Goal: Task Accomplishment & Management: Complete application form

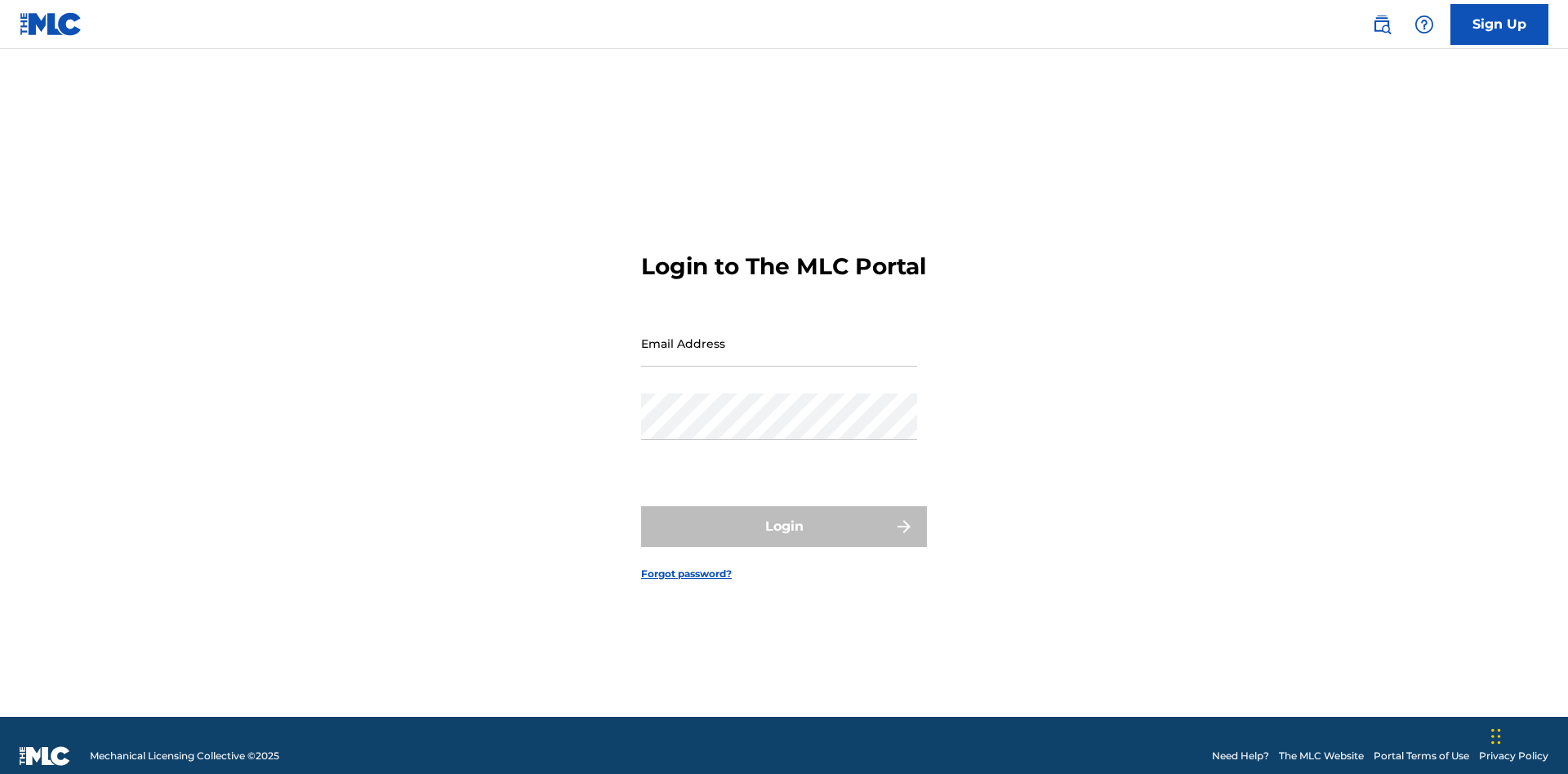
scroll to position [21, 0]
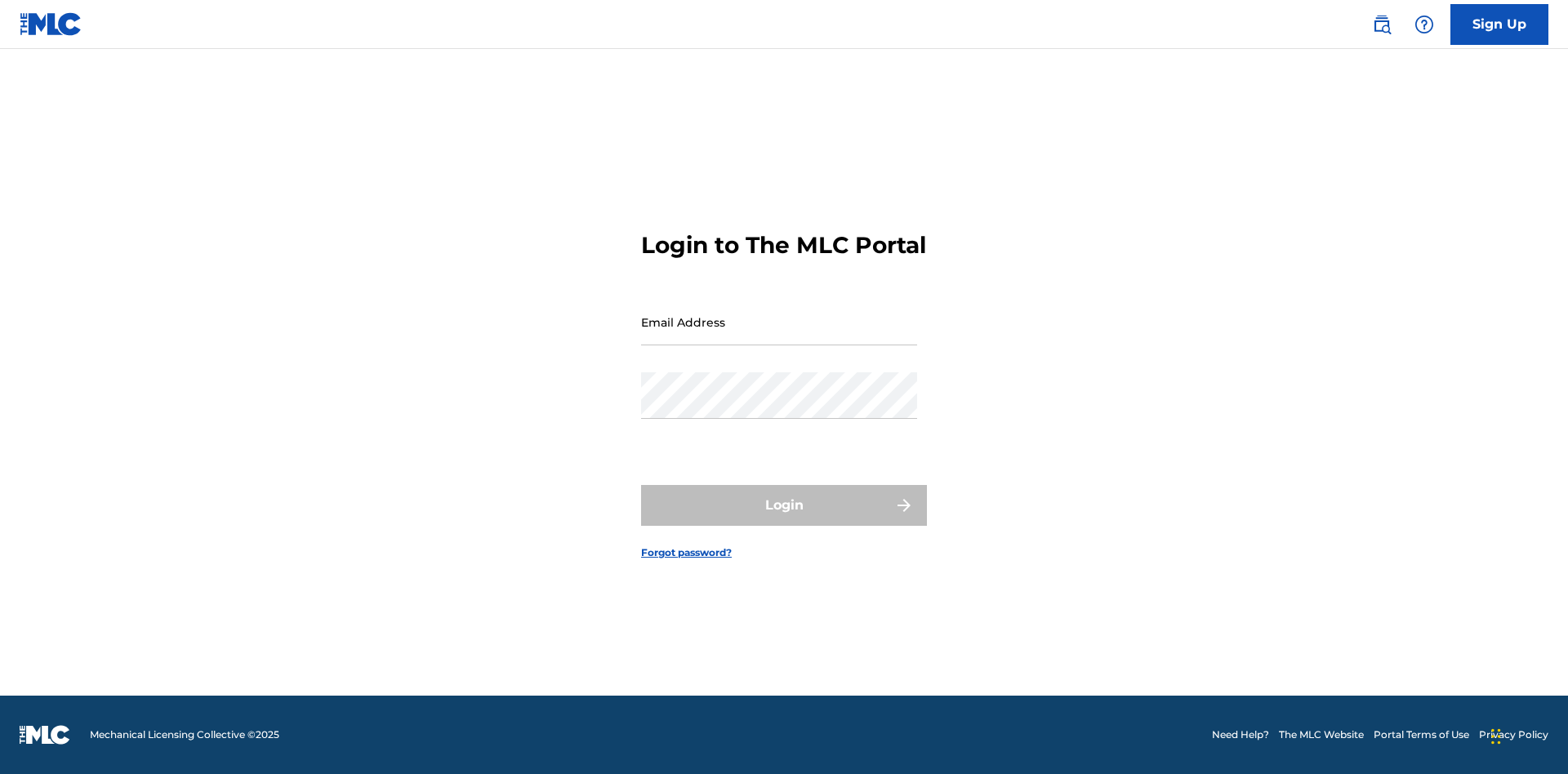
click at [779, 335] on input "Email Address" at bounding box center [778, 322] width 276 height 47
type input "bademailaddress@gmail.com"
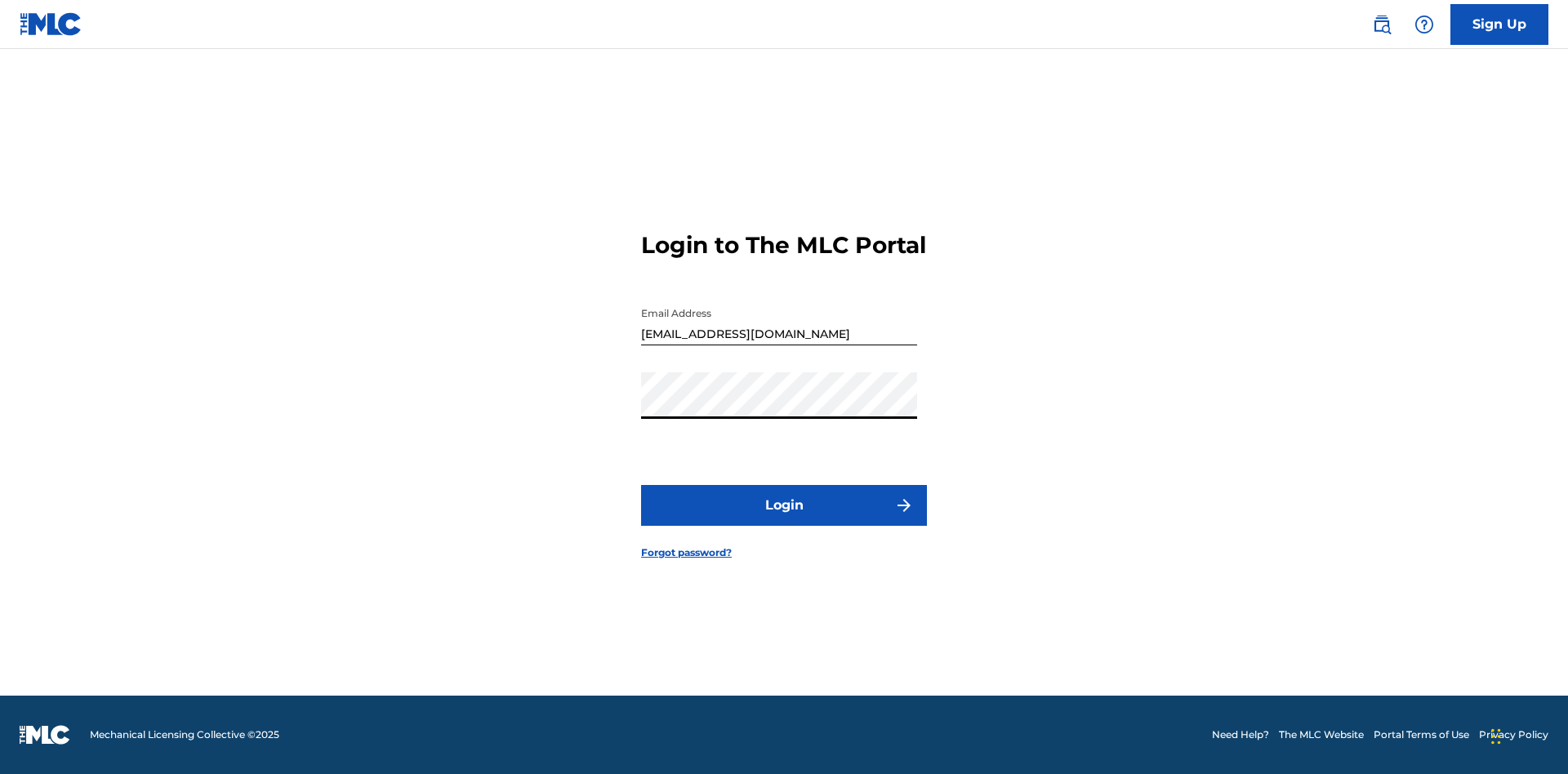
click at [784, 519] on button "Login" at bounding box center [784, 505] width 286 height 41
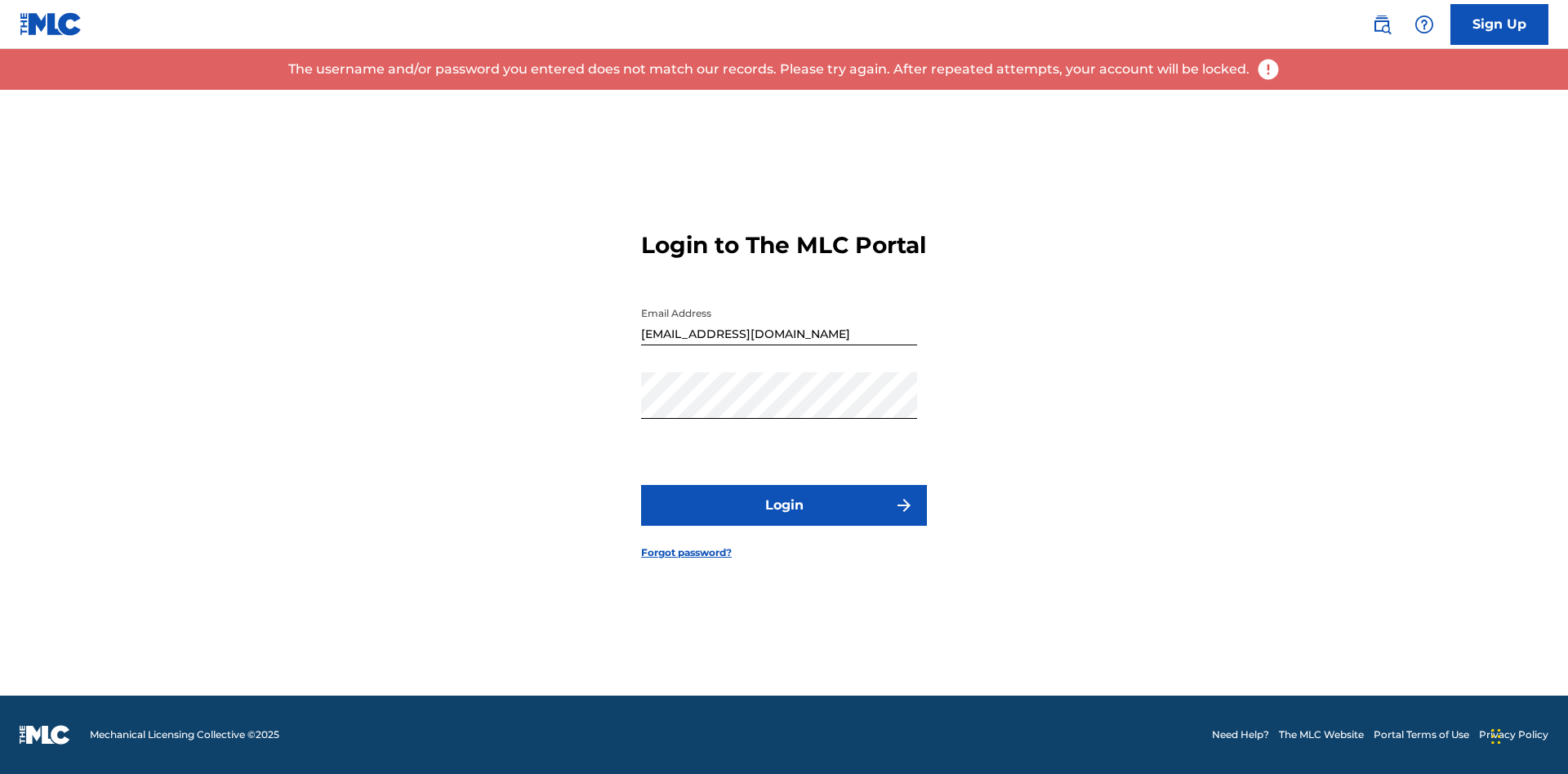
scroll to position [0, 0]
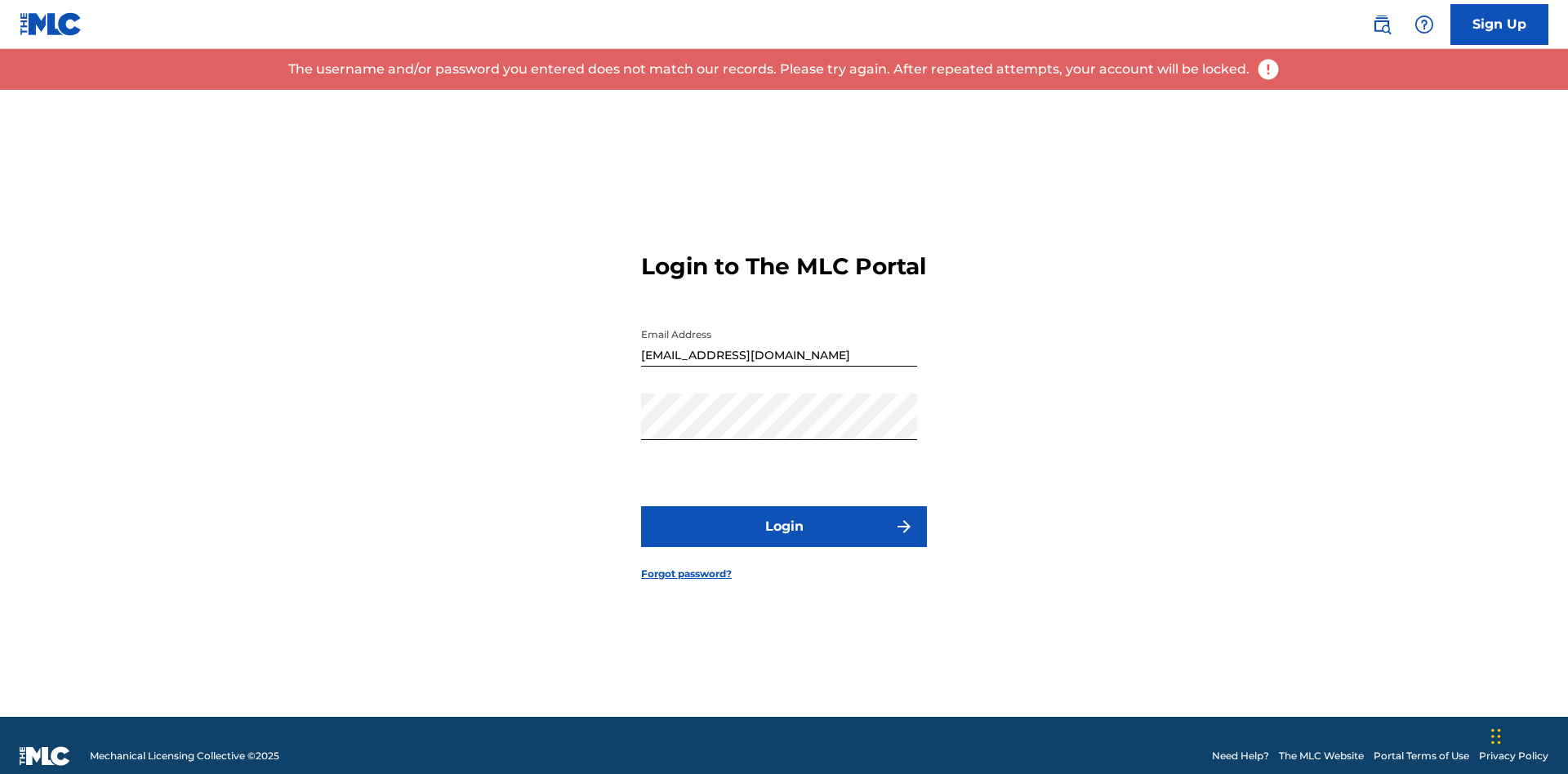
click at [779, 335] on input "bademailaddress@gmail.com" at bounding box center [778, 343] width 276 height 47
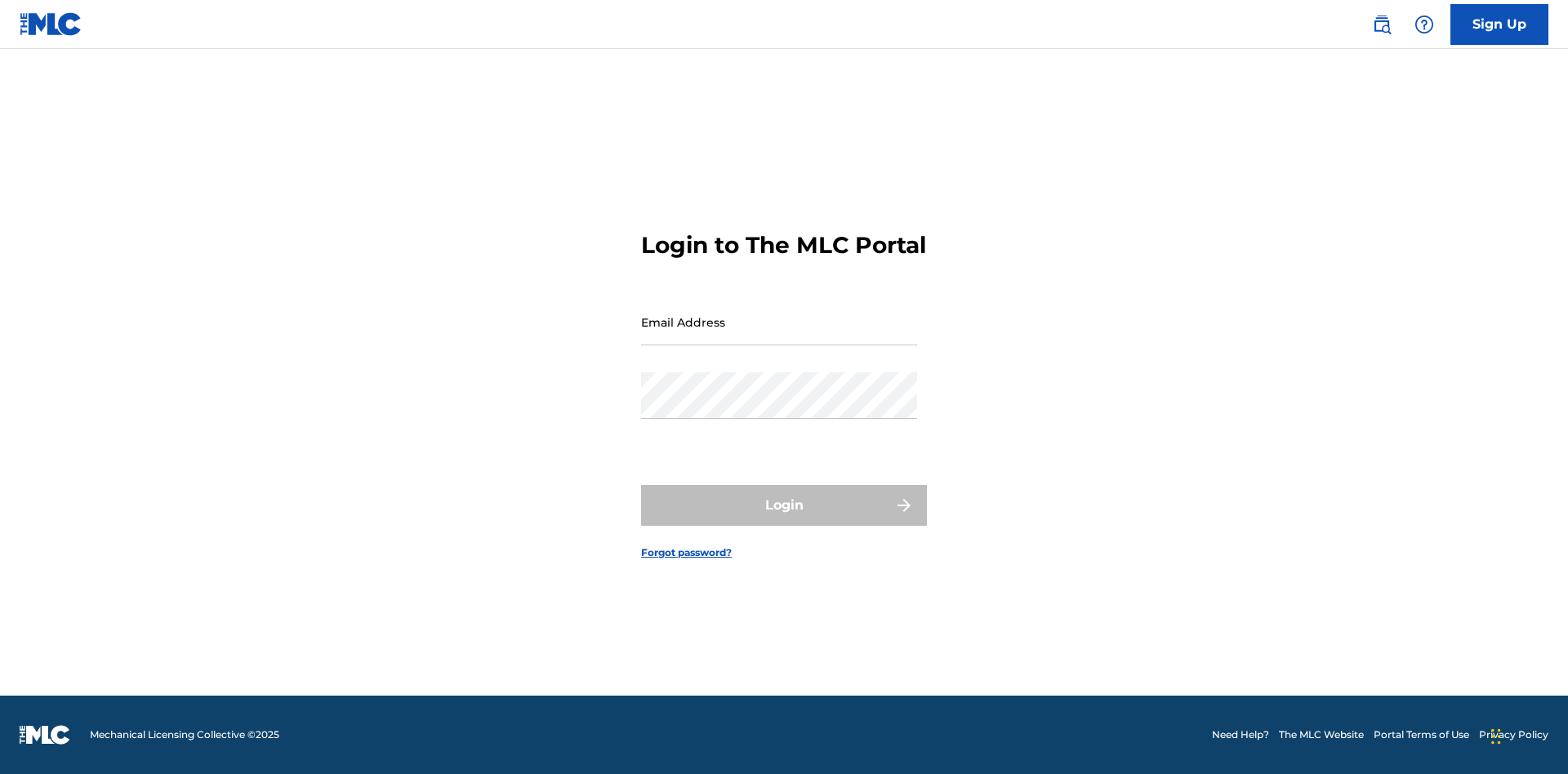
click at [779, 335] on input "Email Address" at bounding box center [778, 322] width 276 height 47
type input "Duke.McTesterson@gmail.com"
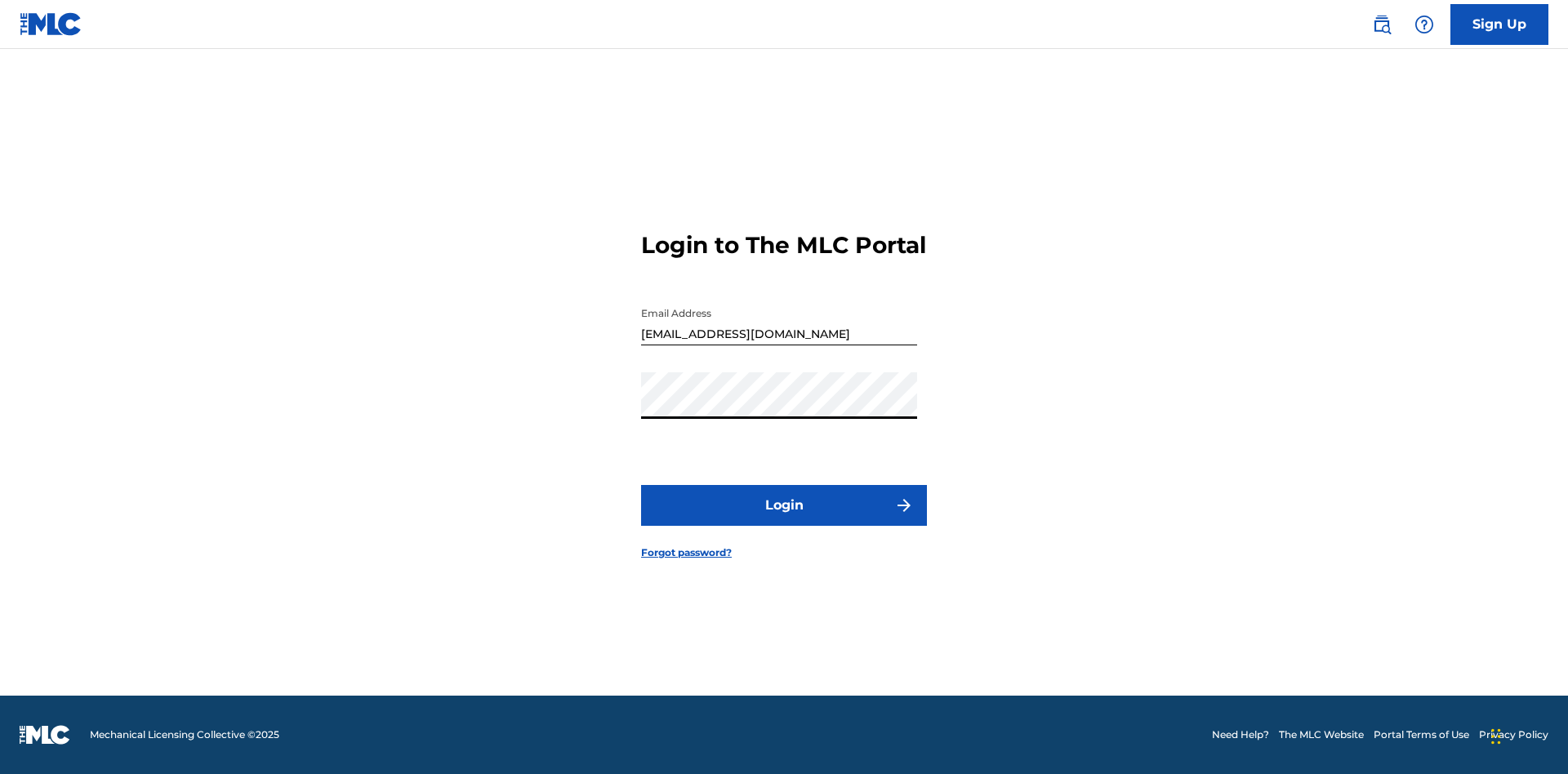
click at [784, 519] on button "Login" at bounding box center [784, 505] width 286 height 41
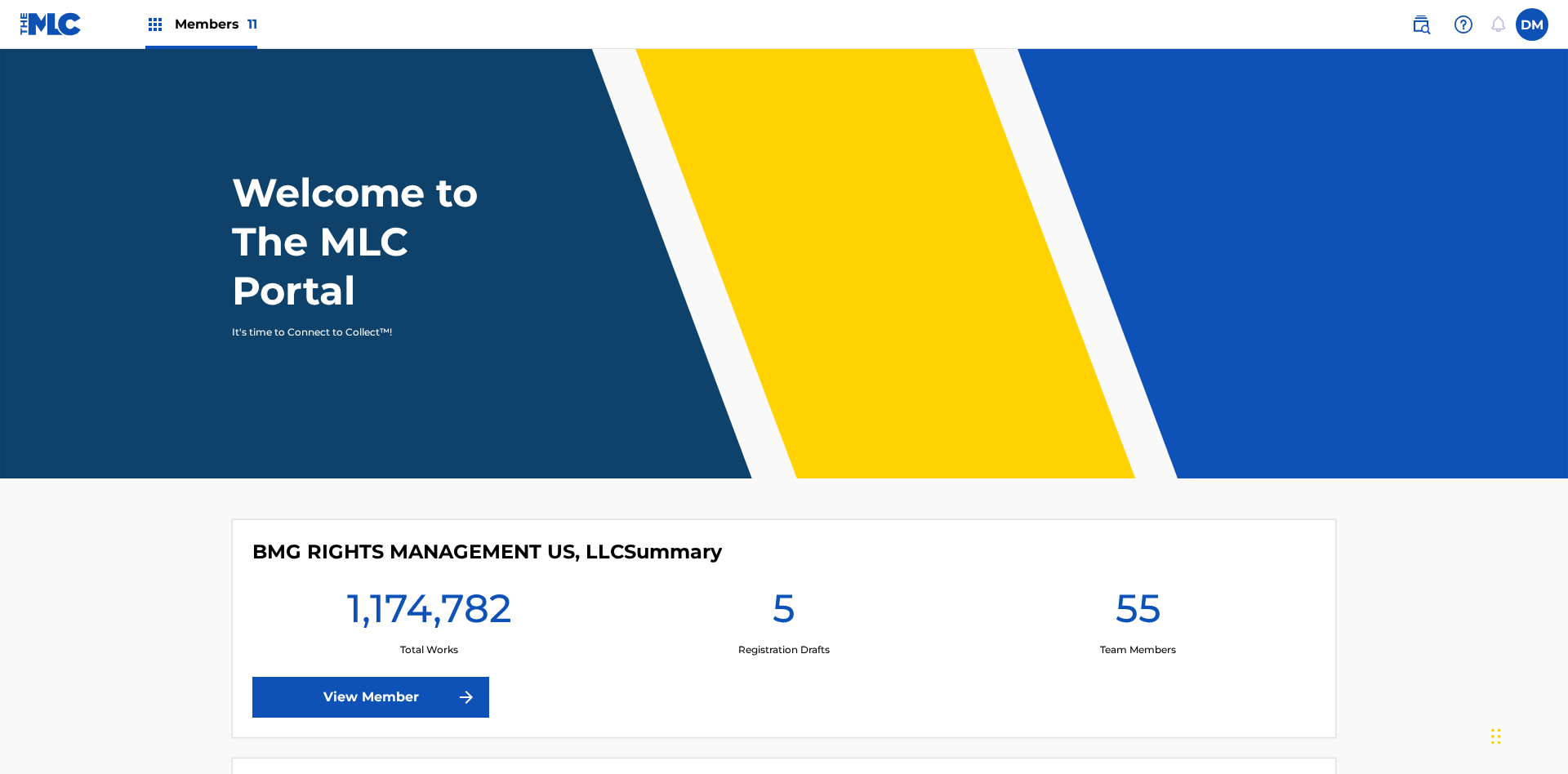
click at [201, 23] on span "Members 11" at bounding box center [216, 24] width 82 height 19
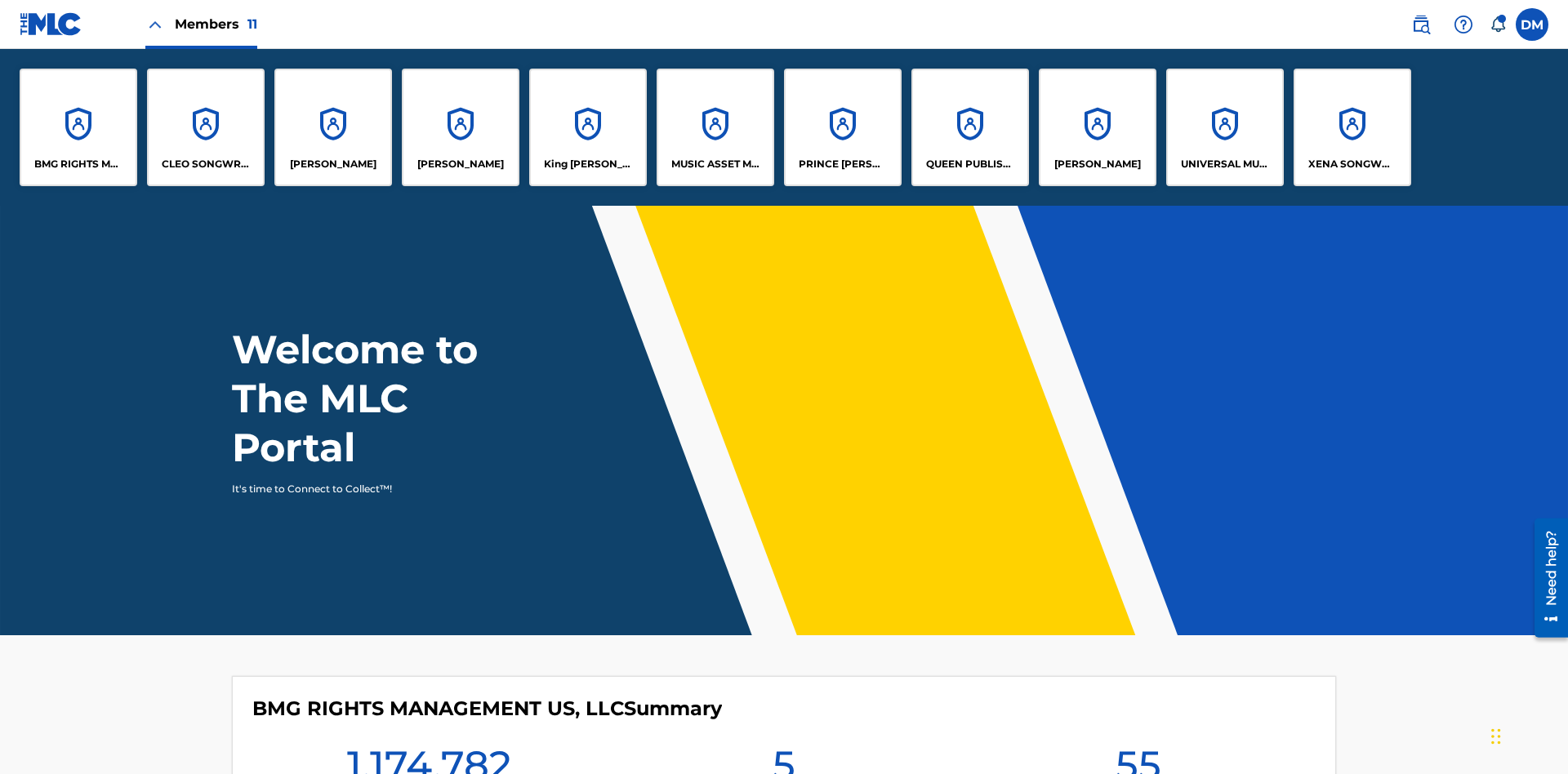
click at [1224, 164] on p "UNIVERSAL MUSIC PUB GROUP" at bounding box center [1225, 164] width 89 height 15
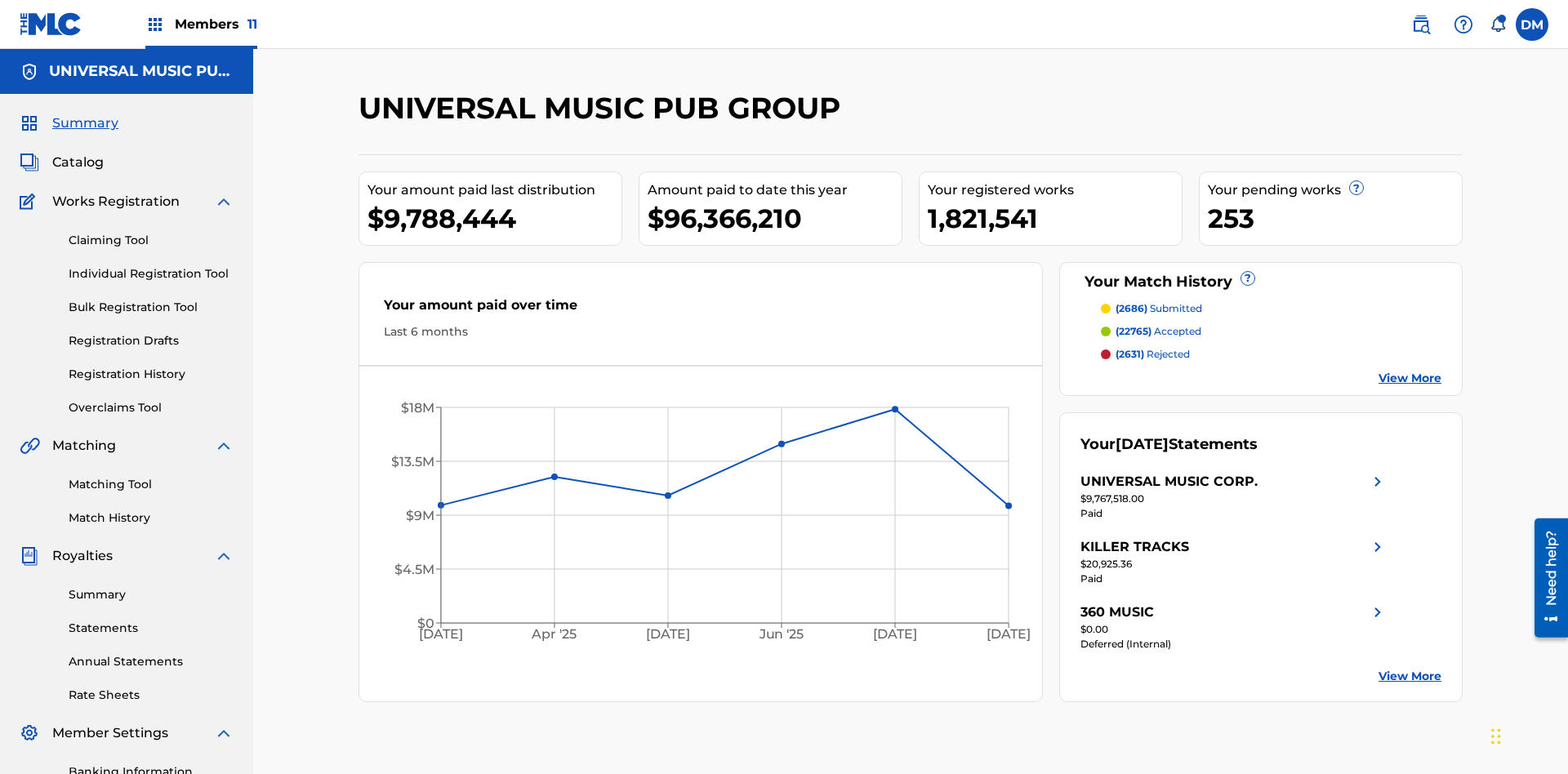
scroll to position [167, 0]
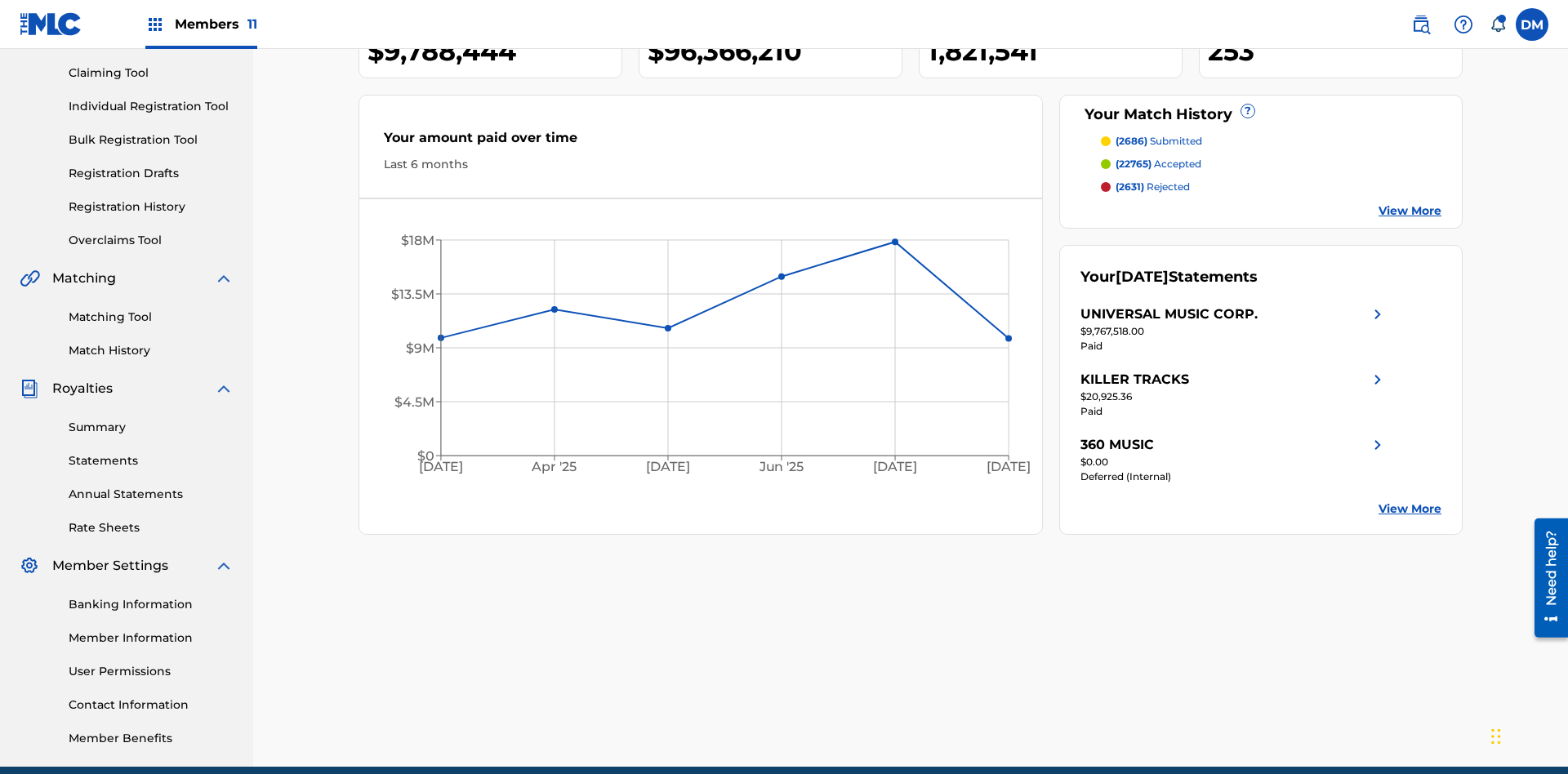
click at [151, 106] on link "Individual Registration Tool" at bounding box center [151, 107] width 165 height 17
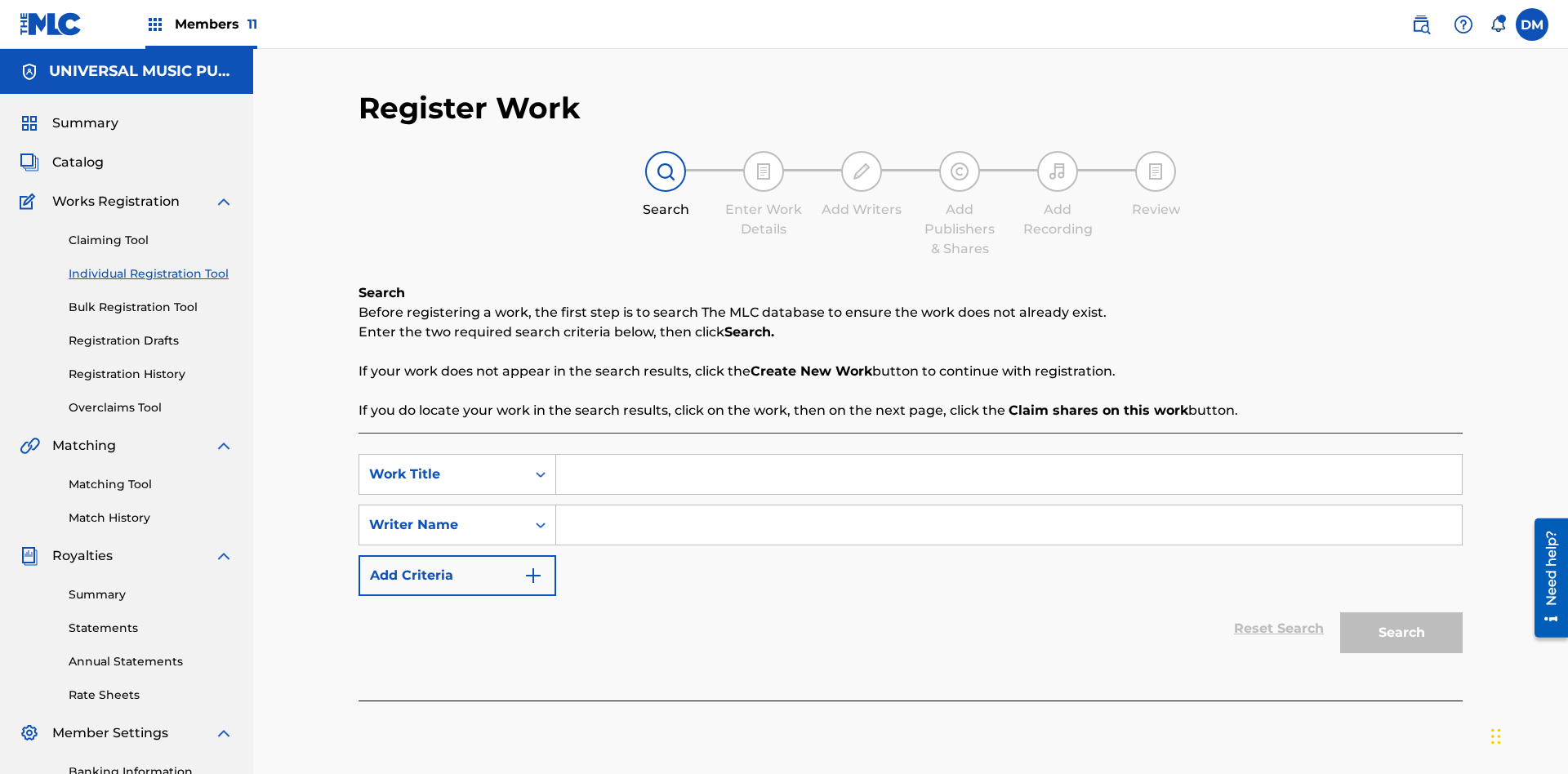
click at [1008, 455] on input "Search Form" at bounding box center [1008, 474] width 906 height 39
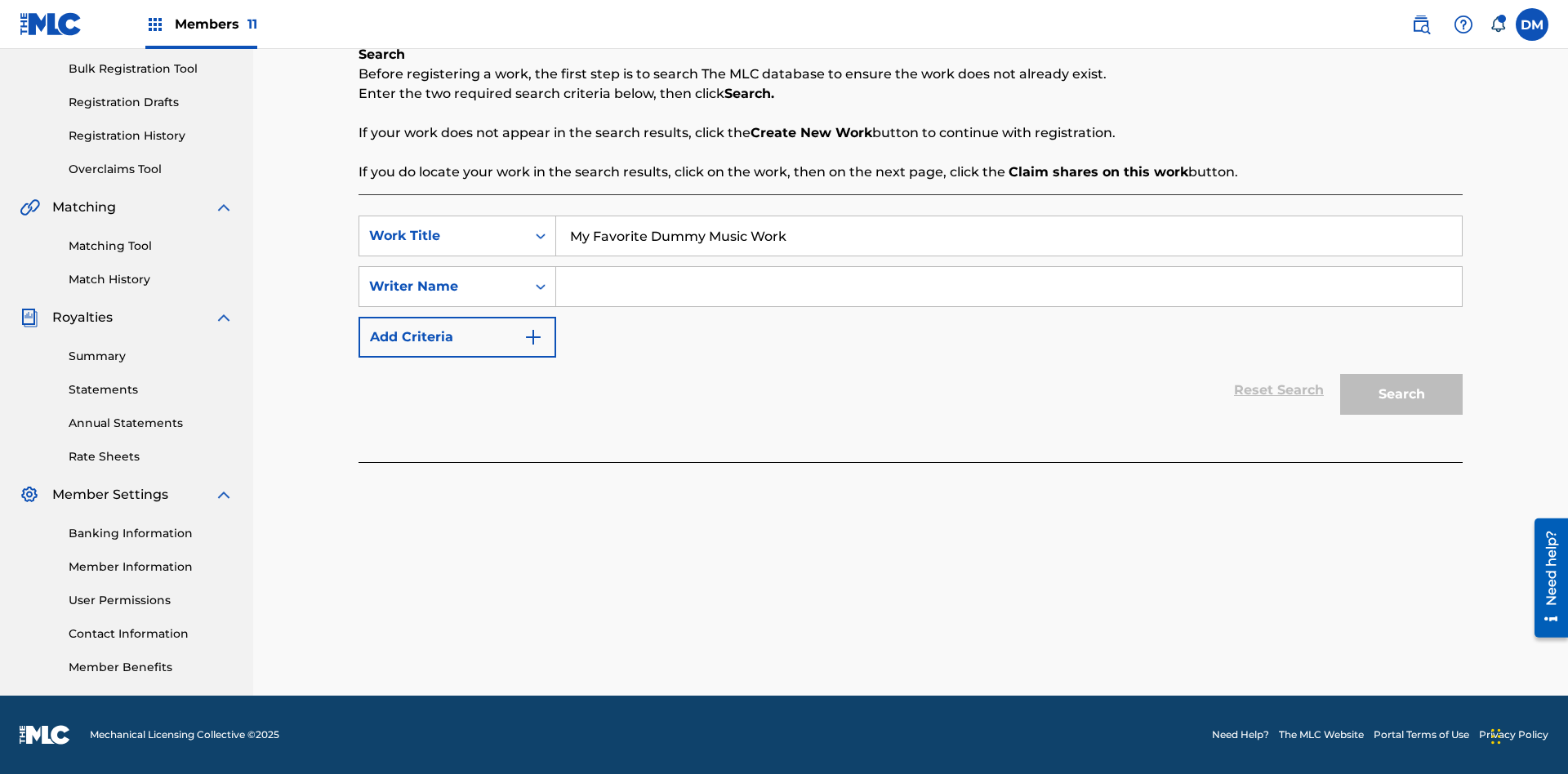
type input "My Favorite Dummy Music Work"
click at [1008, 287] on input "Search Form" at bounding box center [1008, 286] width 906 height 39
type input "1234567890"
click at [1401, 394] on button "Search" at bounding box center [1401, 394] width 122 height 41
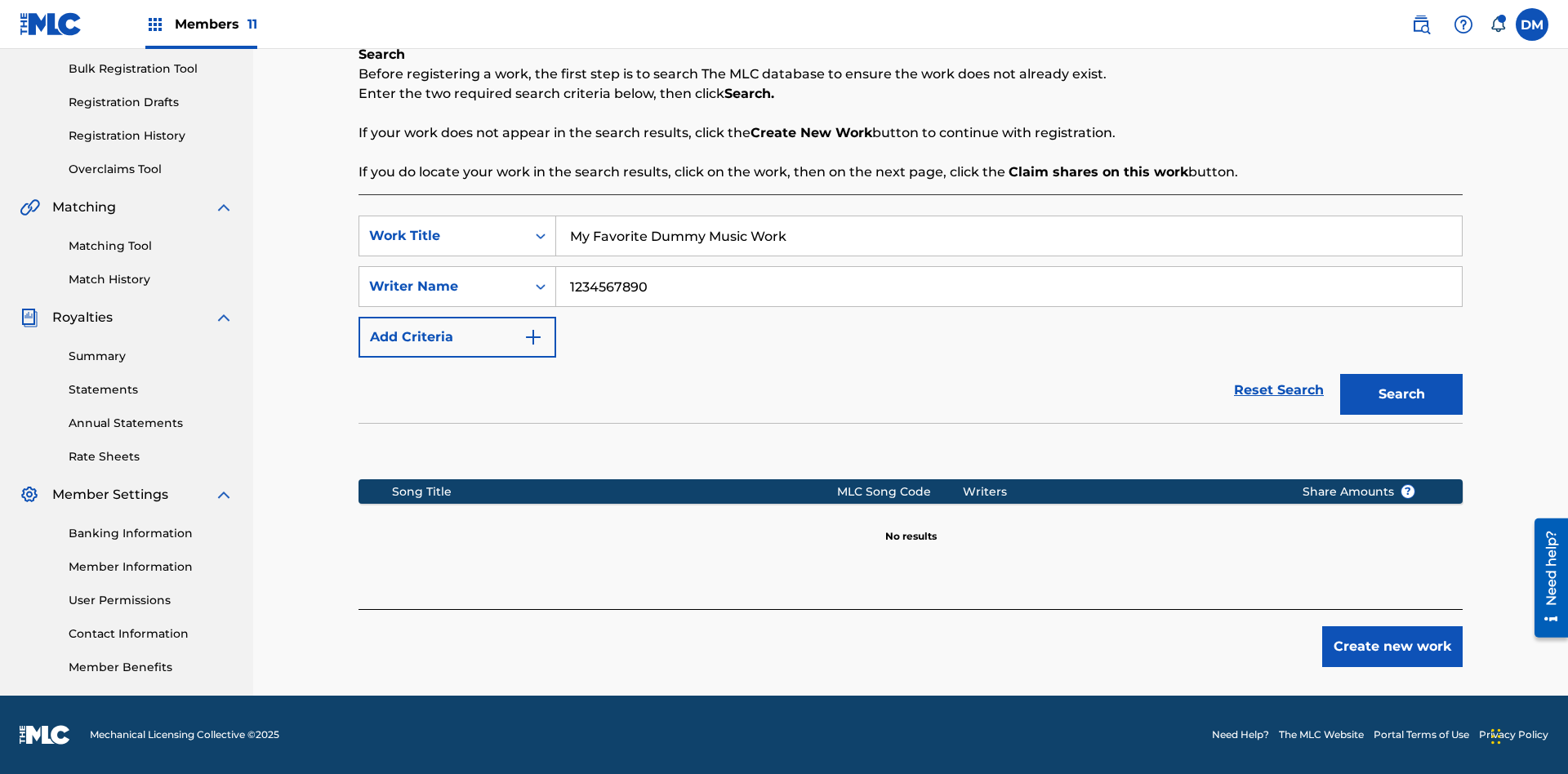
click at [1392, 647] on button "Create new work" at bounding box center [1392, 646] width 140 height 41
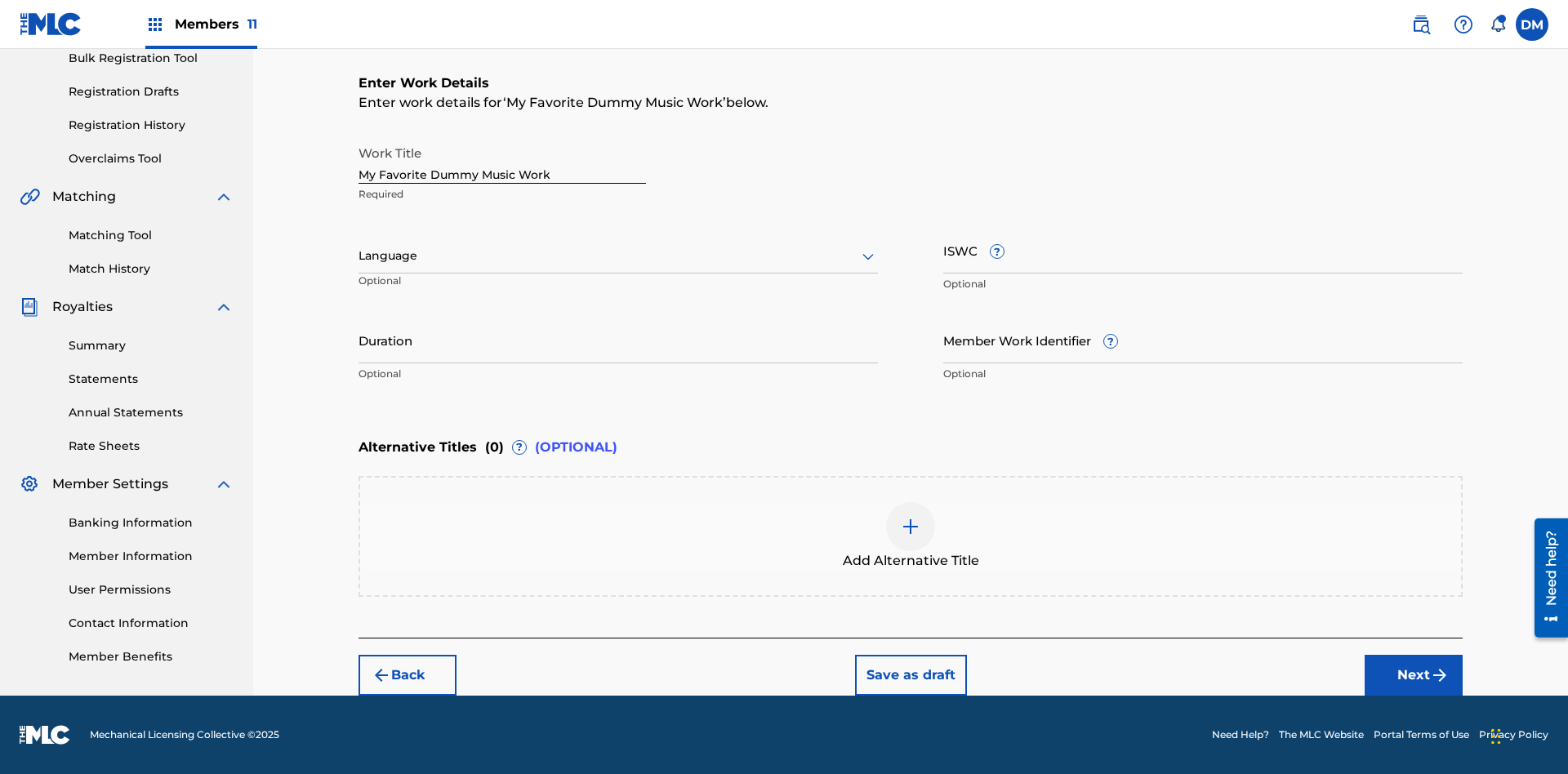
scroll to position [0, 0]
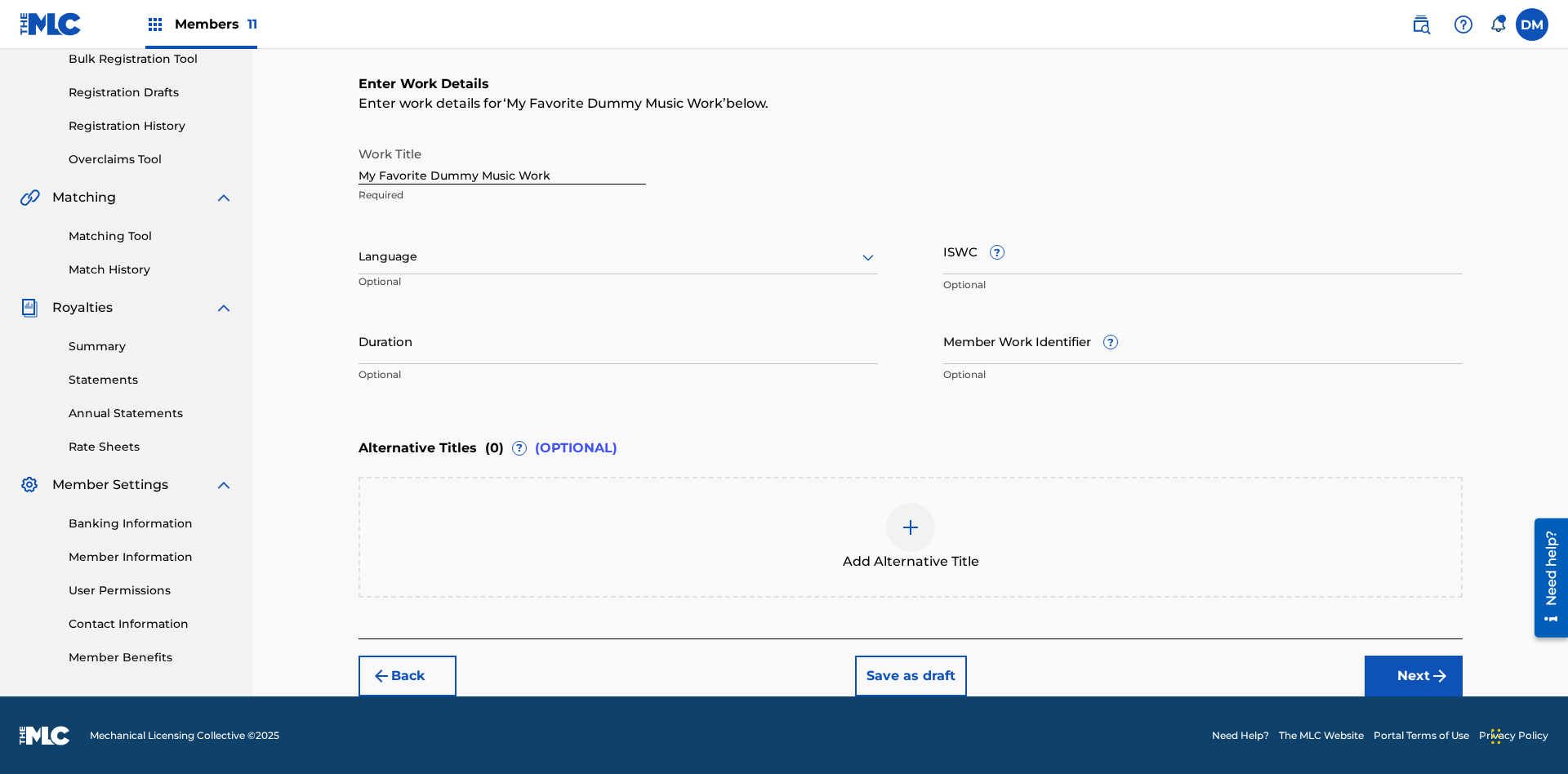
click at [1414, 674] on button "Next" at bounding box center [1413, 675] width 98 height 41
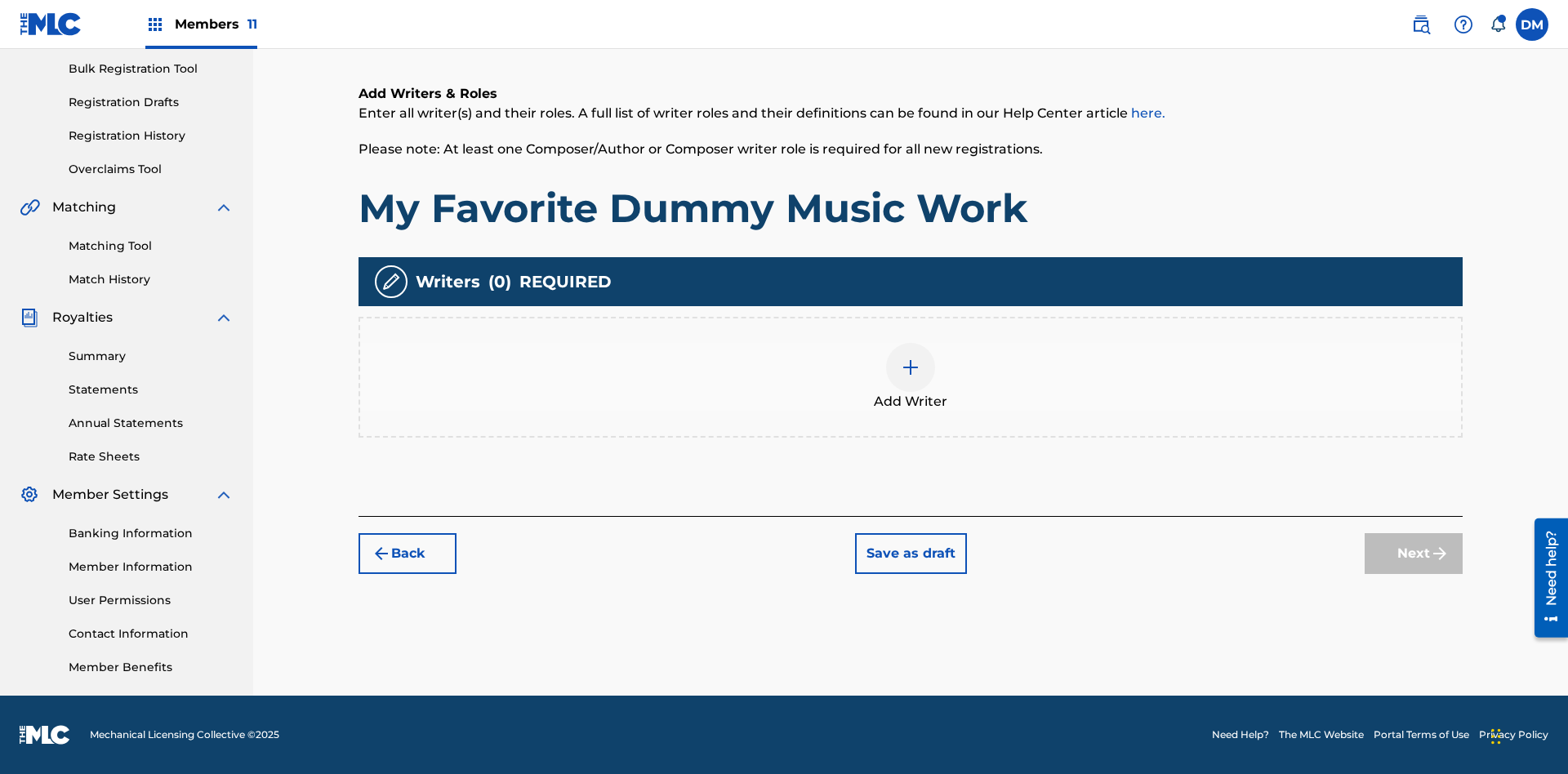
click at [910, 376] on img at bounding box center [910, 367] width 20 height 20
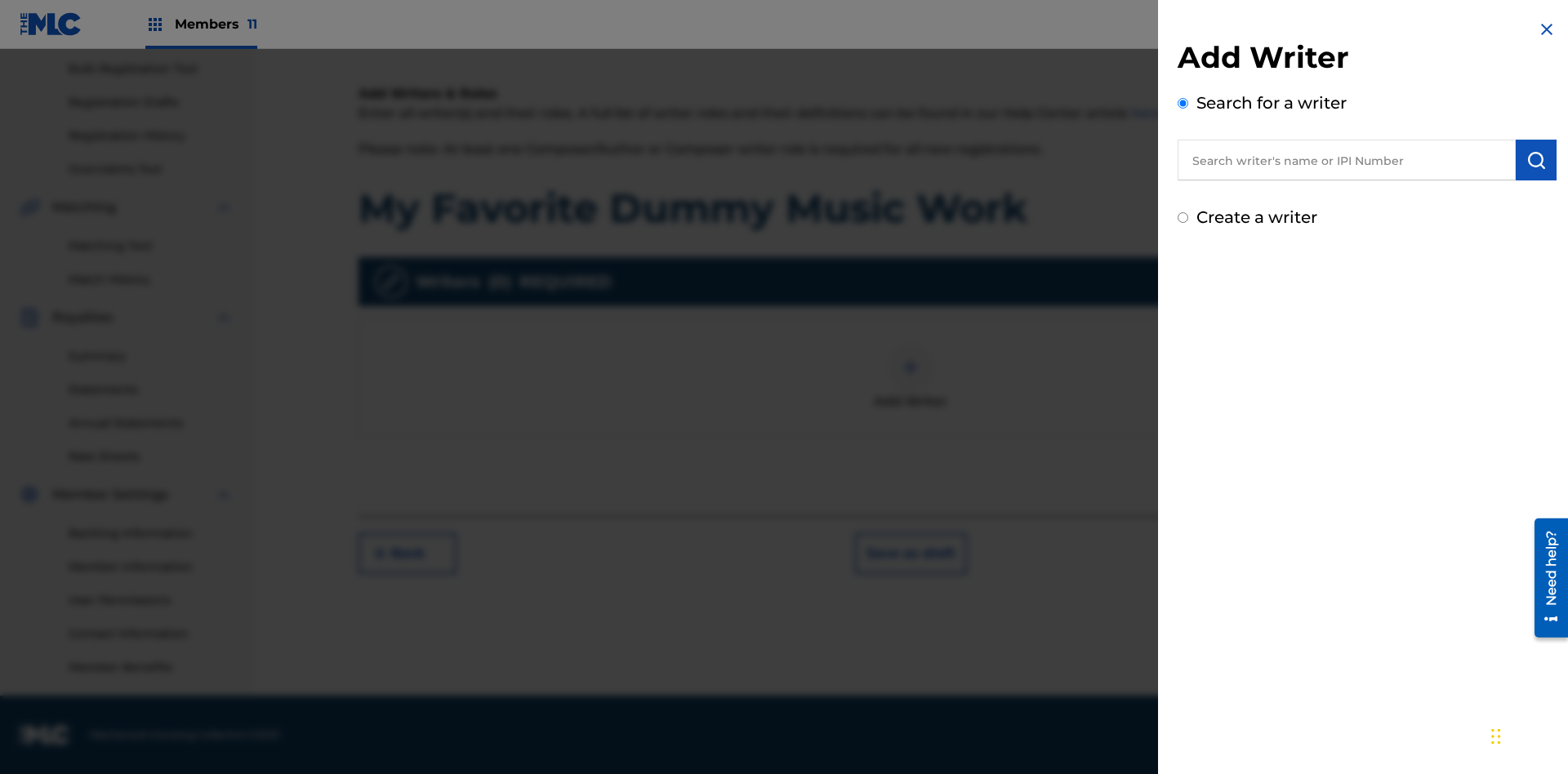
click at [1346, 160] on input "text" at bounding box center [1346, 159] width 338 height 41
type input "MARK STEVEN BERKOWITZ"
click at [1536, 160] on img "submit" at bounding box center [1536, 159] width 20 height 20
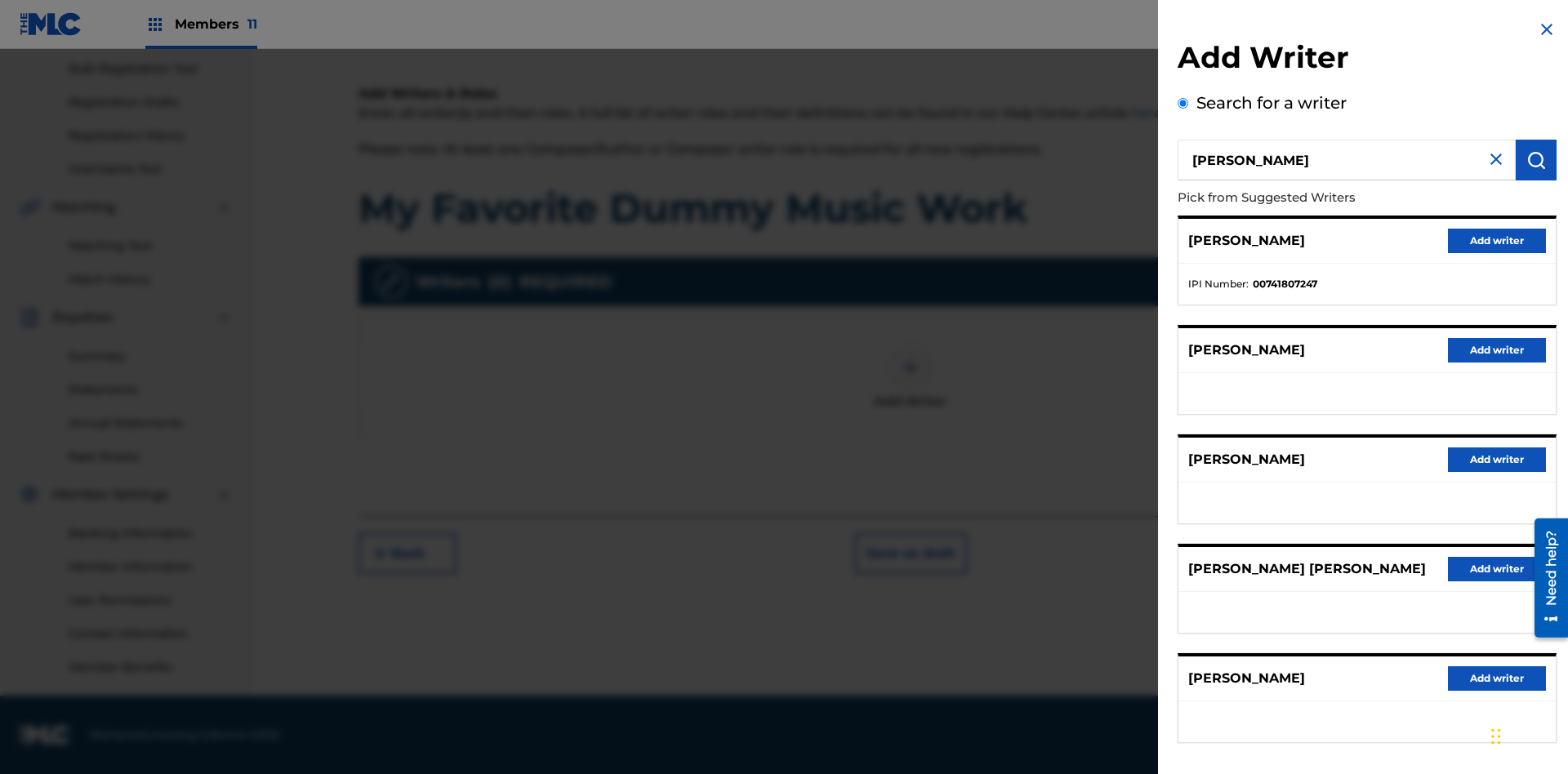
click at [1497, 240] on button "Add writer" at bounding box center [1496, 241] width 98 height 24
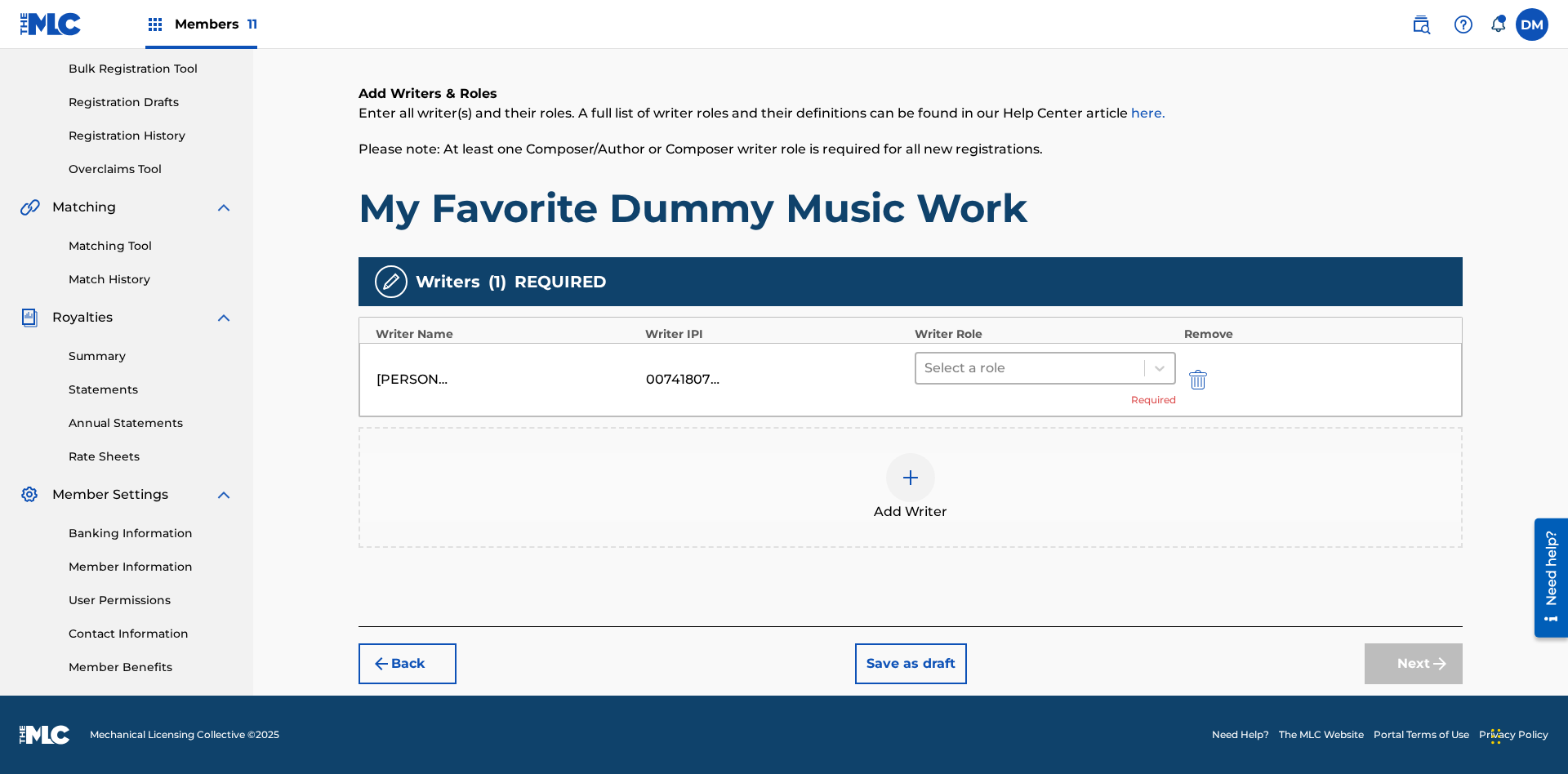
click at [926, 367] on input "text" at bounding box center [926, 368] width 3 height 20
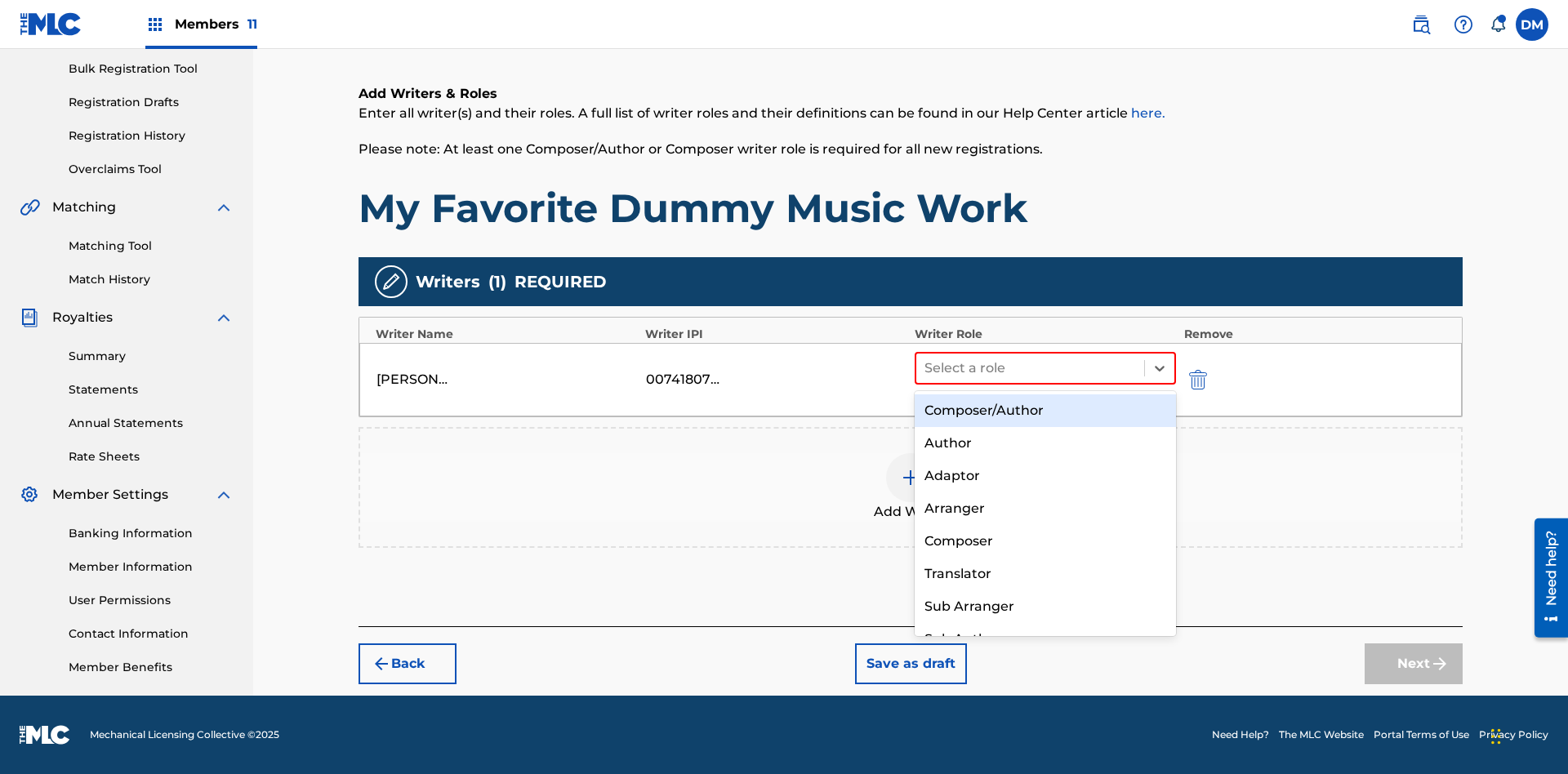
click at [1044, 541] on div "Composer" at bounding box center [1044, 542] width 261 height 33
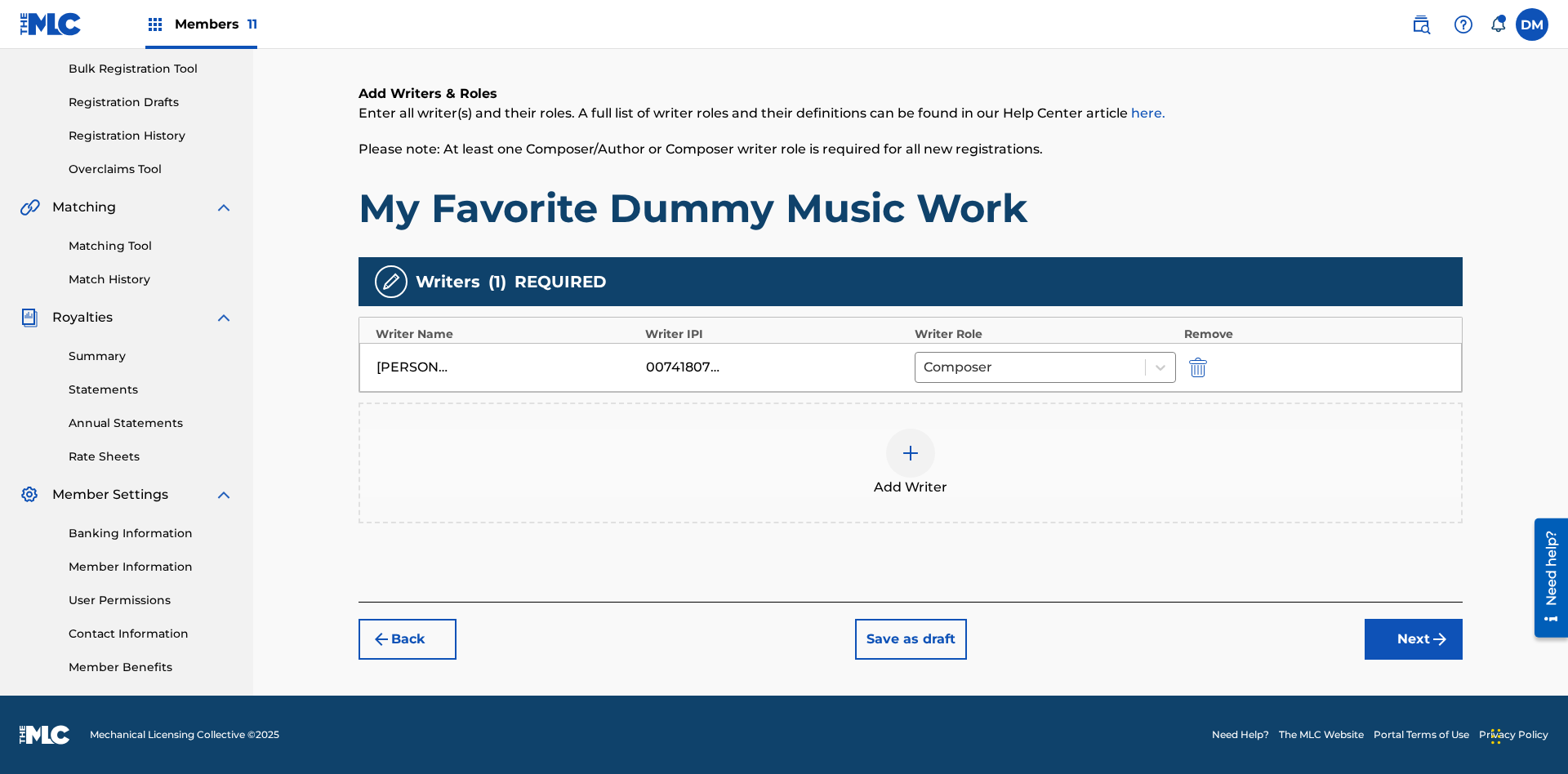
click at [1414, 640] on button "Next" at bounding box center [1413, 639] width 98 height 41
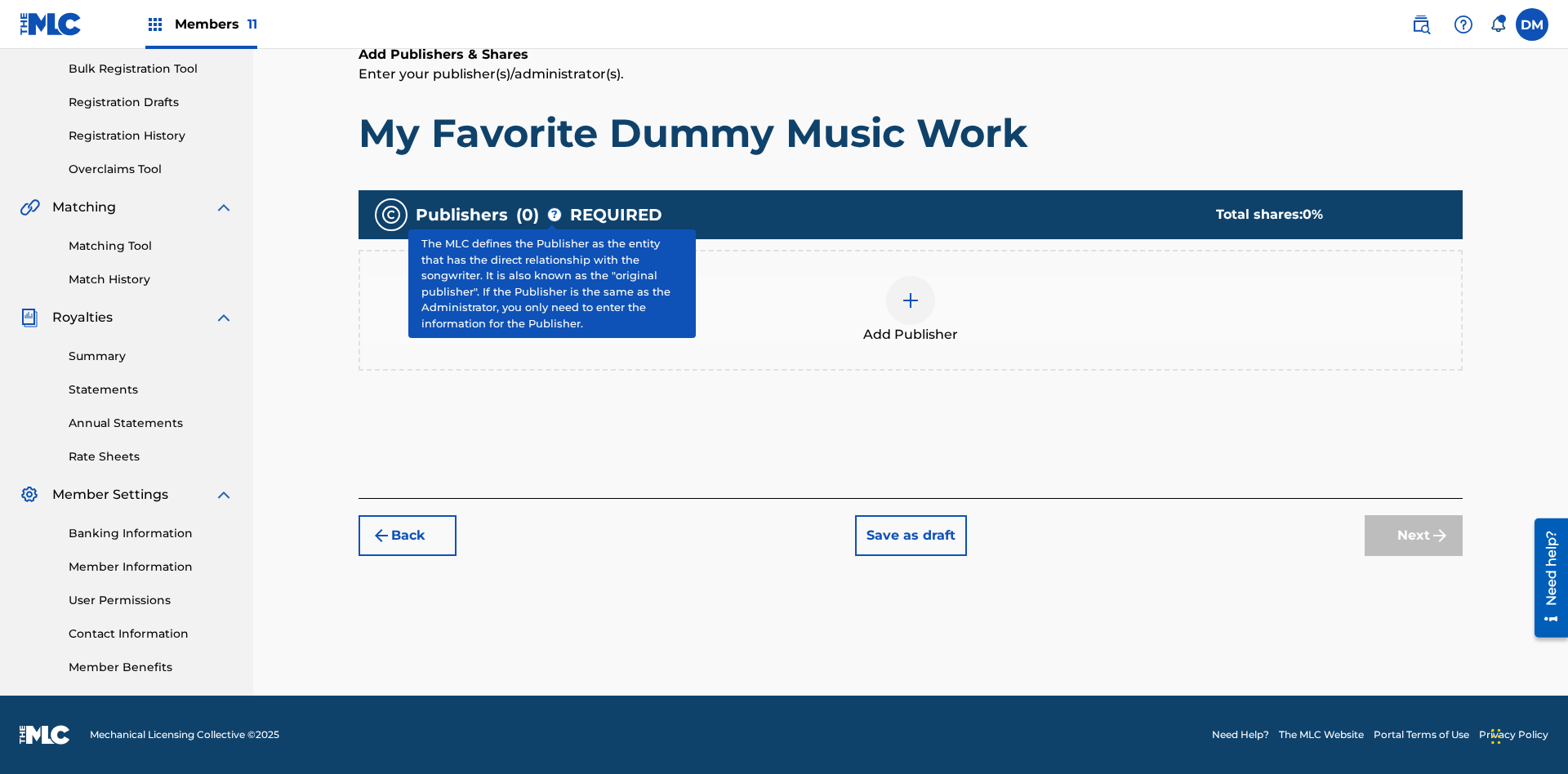
click at [910, 300] on img at bounding box center [910, 300] width 20 height 20
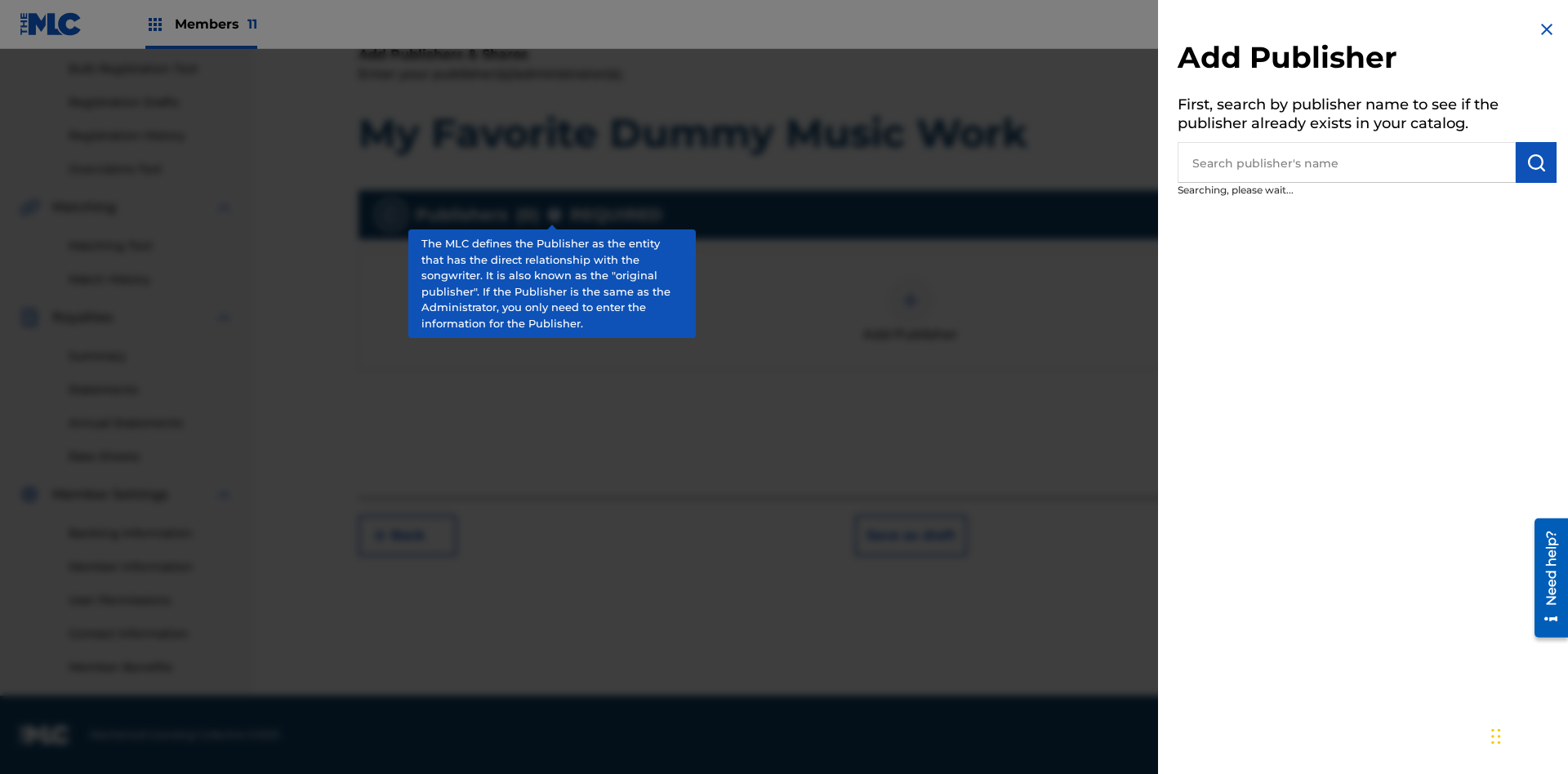
click at [1346, 162] on input "text" at bounding box center [1346, 162] width 338 height 41
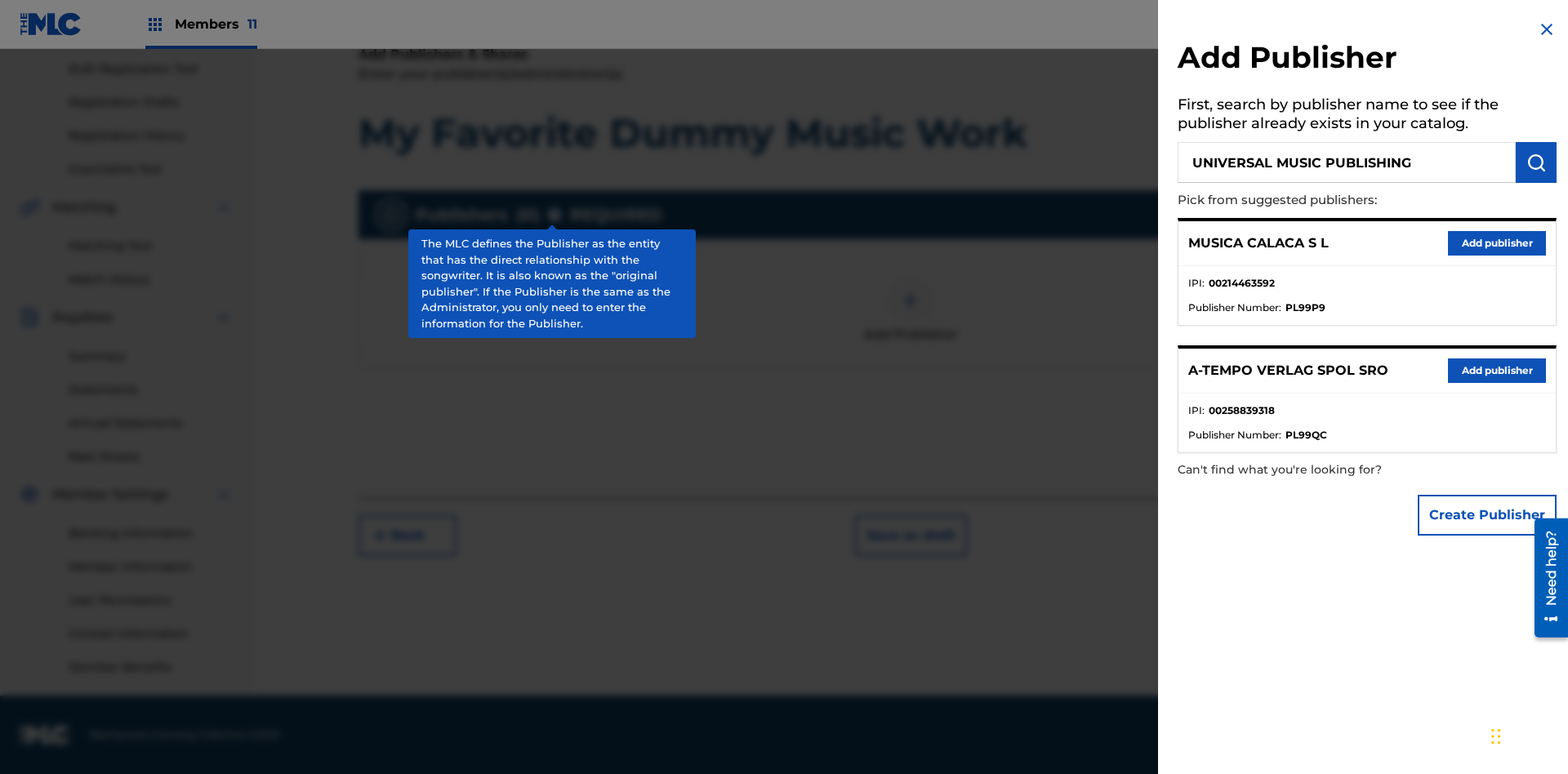
type input "UNIVERSAL MUSIC PUBLISHING"
click at [1536, 162] on img "submit" at bounding box center [1536, 162] width 20 height 20
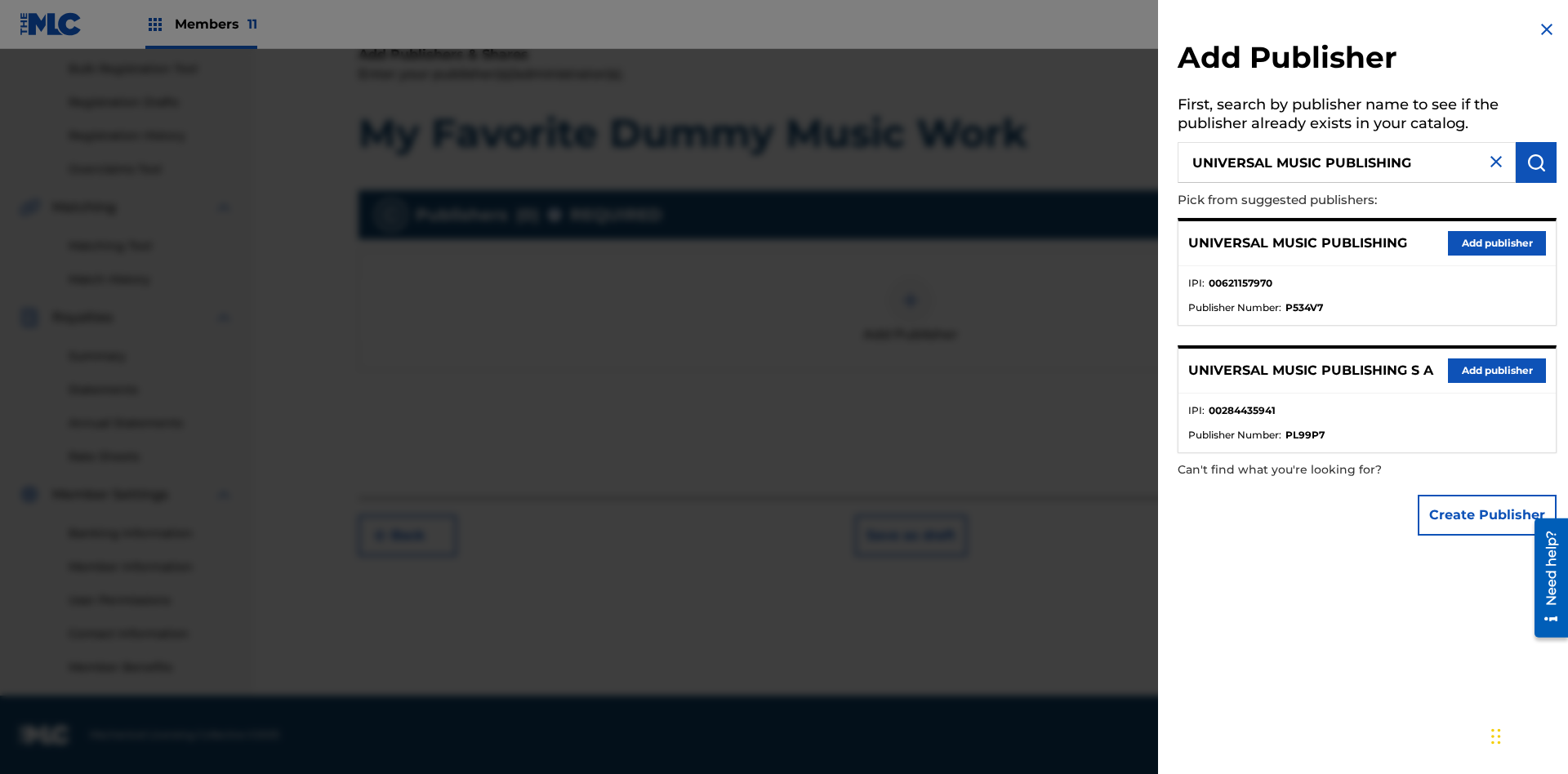
click at [1497, 243] on button "Add publisher" at bounding box center [1496, 244] width 98 height 24
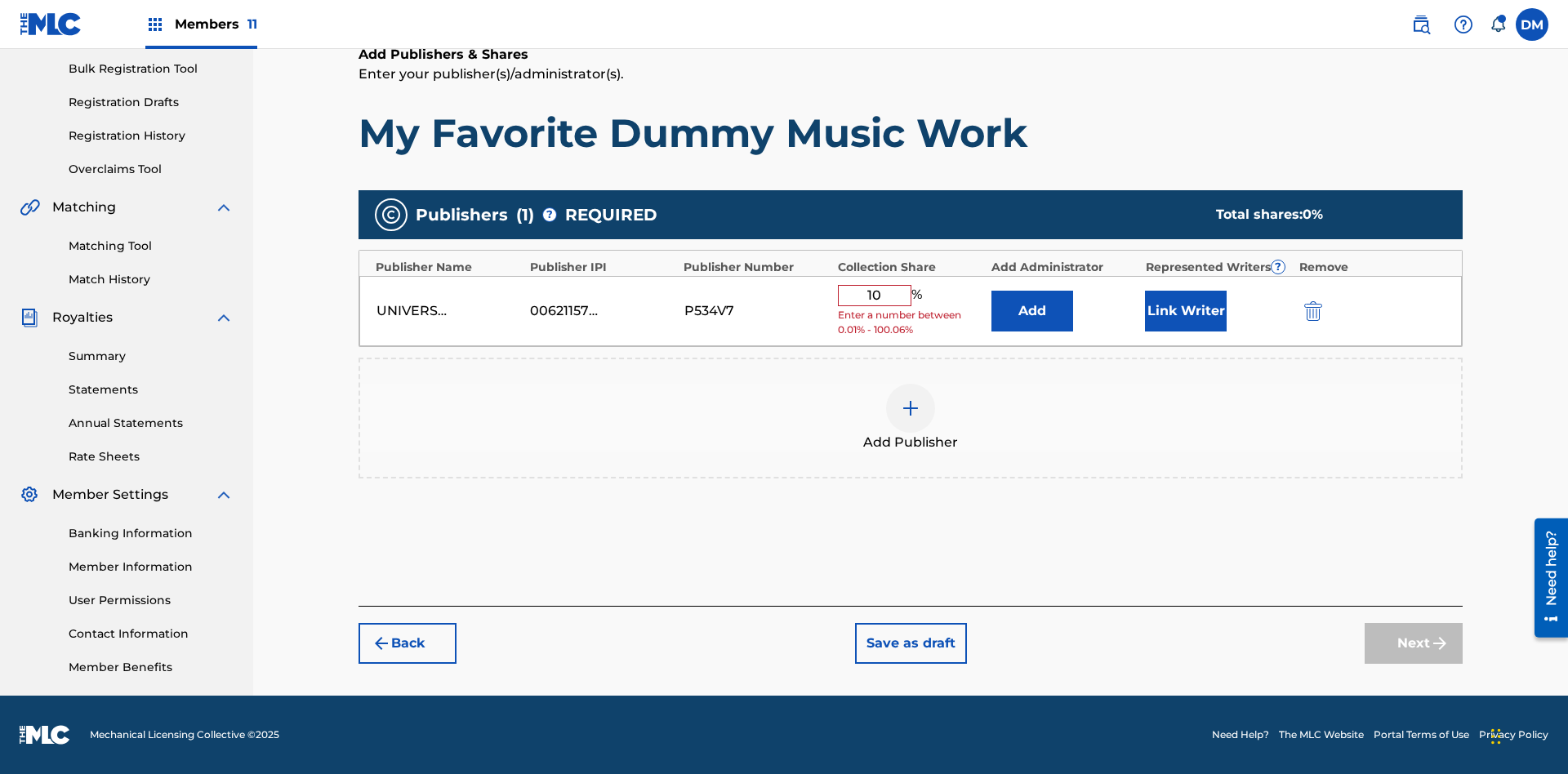
type input "100"
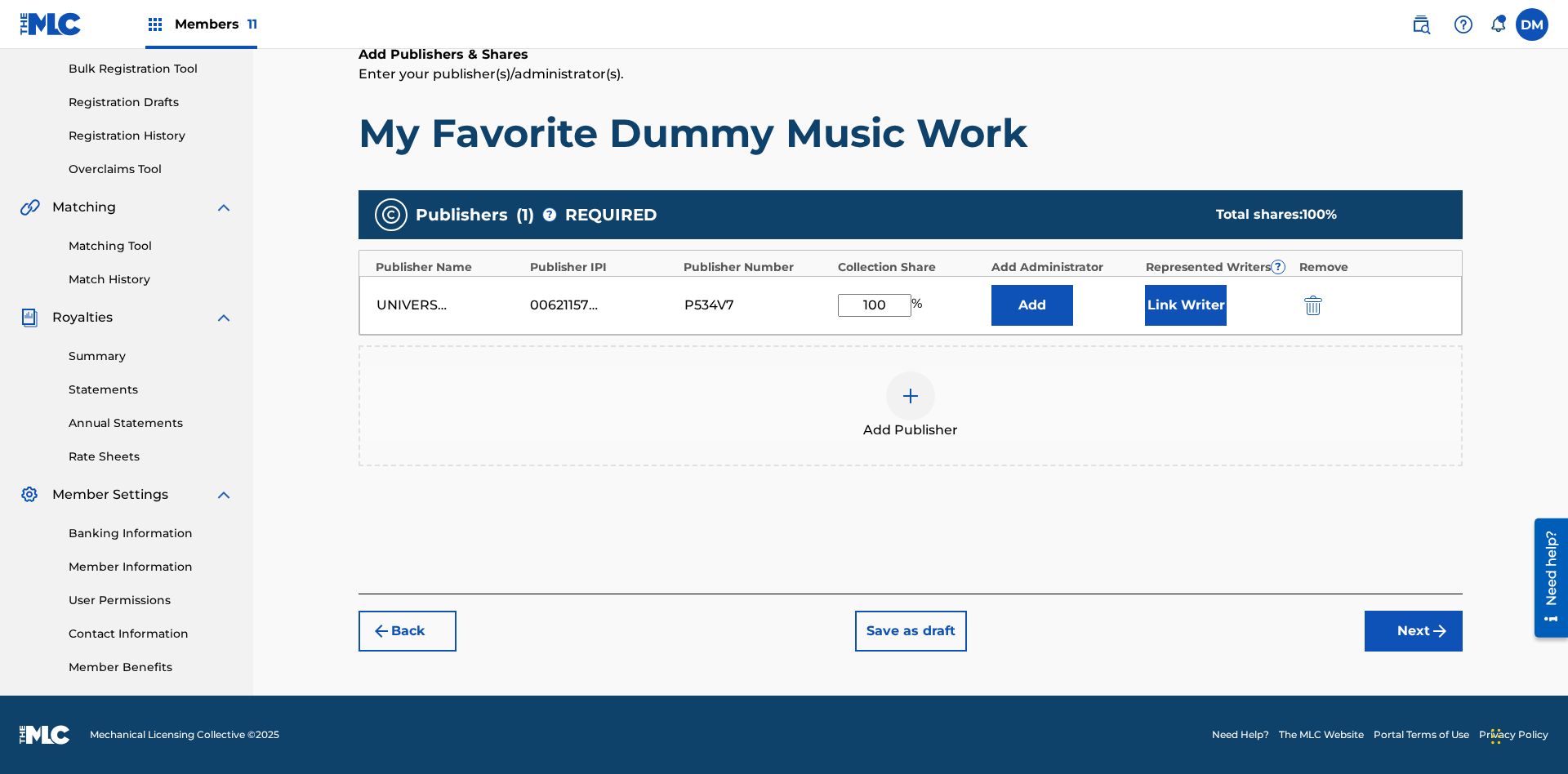
click at [1414, 631] on button "Next" at bounding box center [1413, 631] width 98 height 41
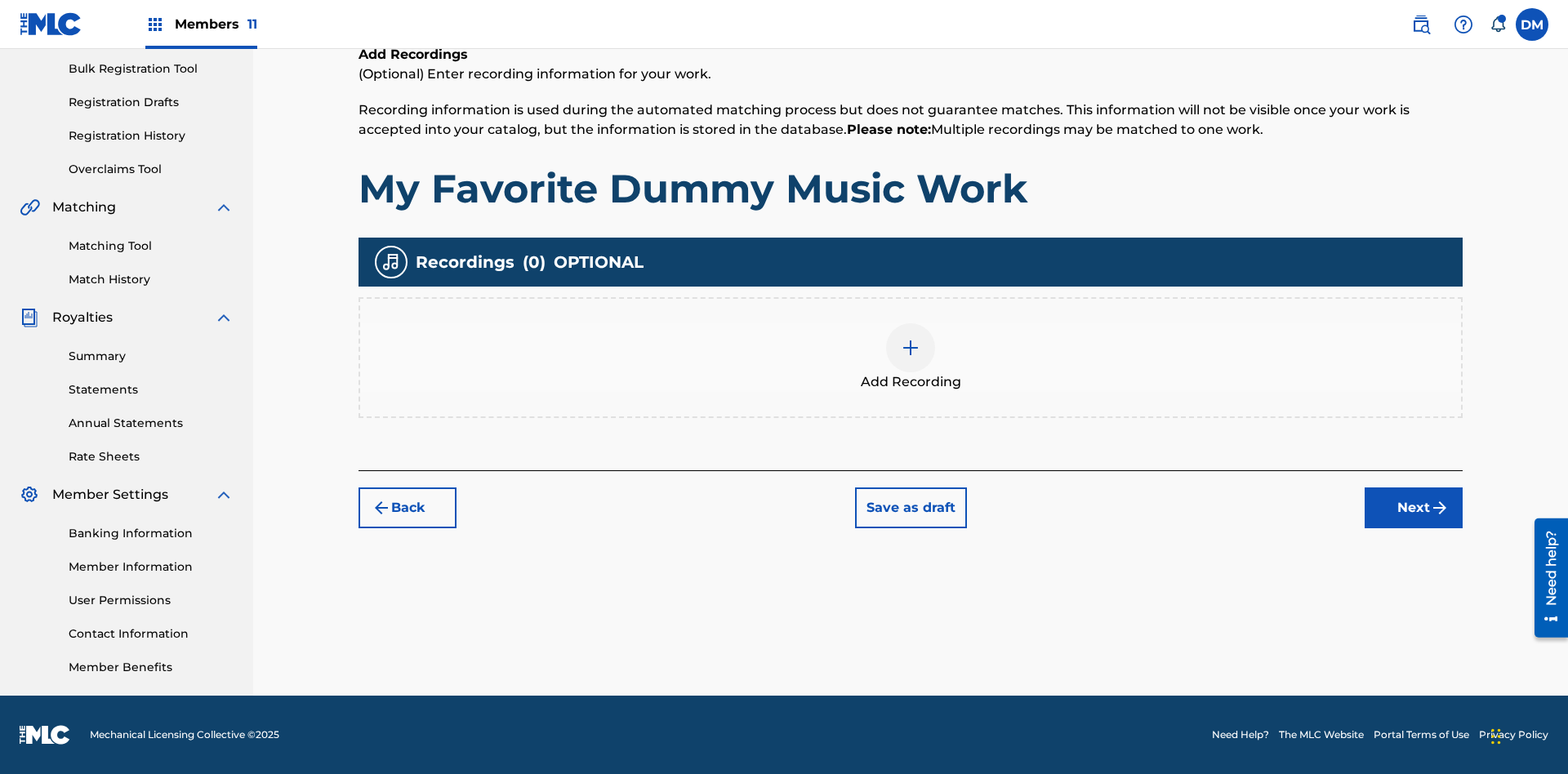
click at [1414, 507] on button "Next" at bounding box center [1413, 507] width 98 height 41
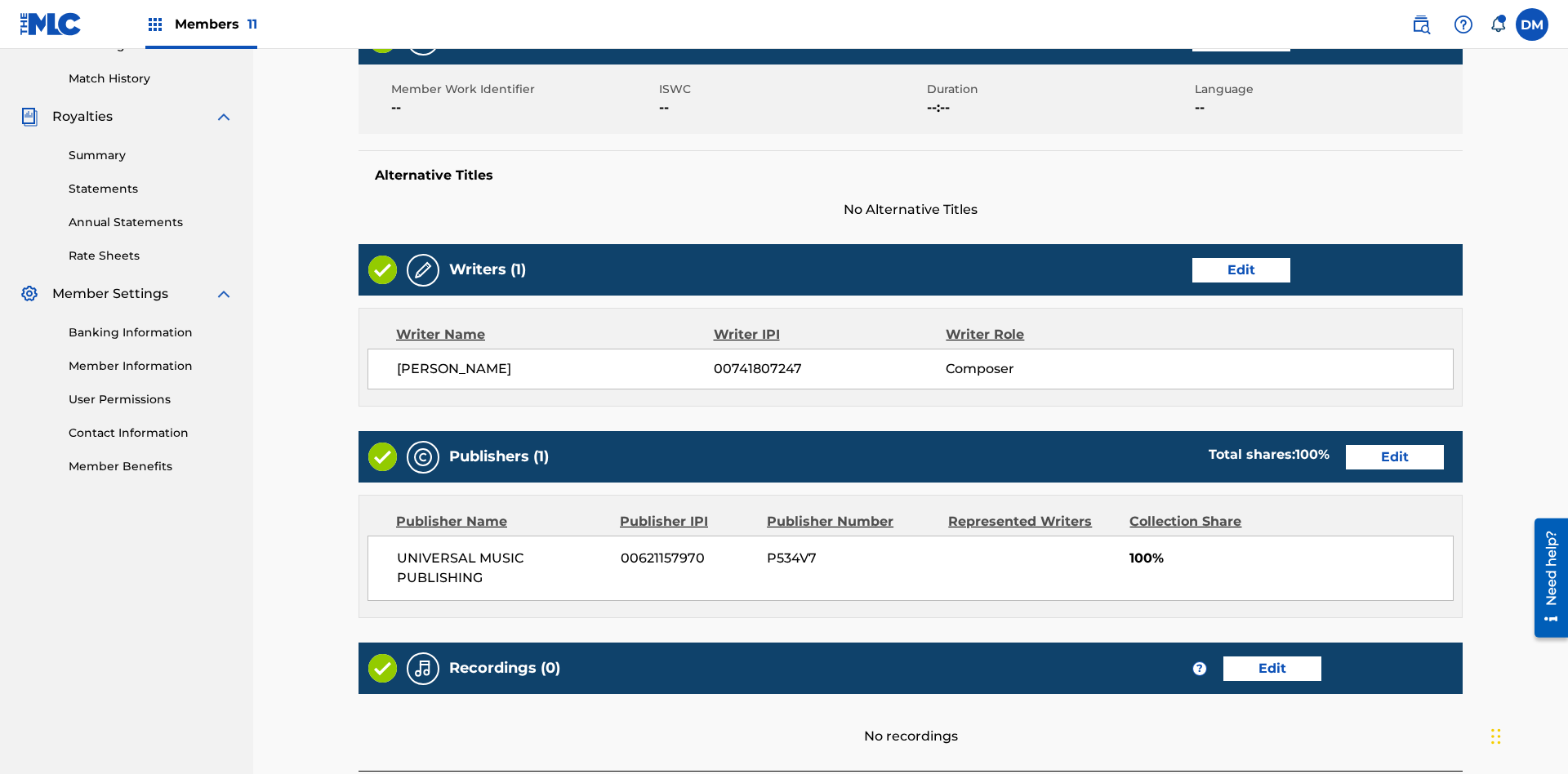
scroll to position [572, 0]
